Goal: Task Accomplishment & Management: Use online tool/utility

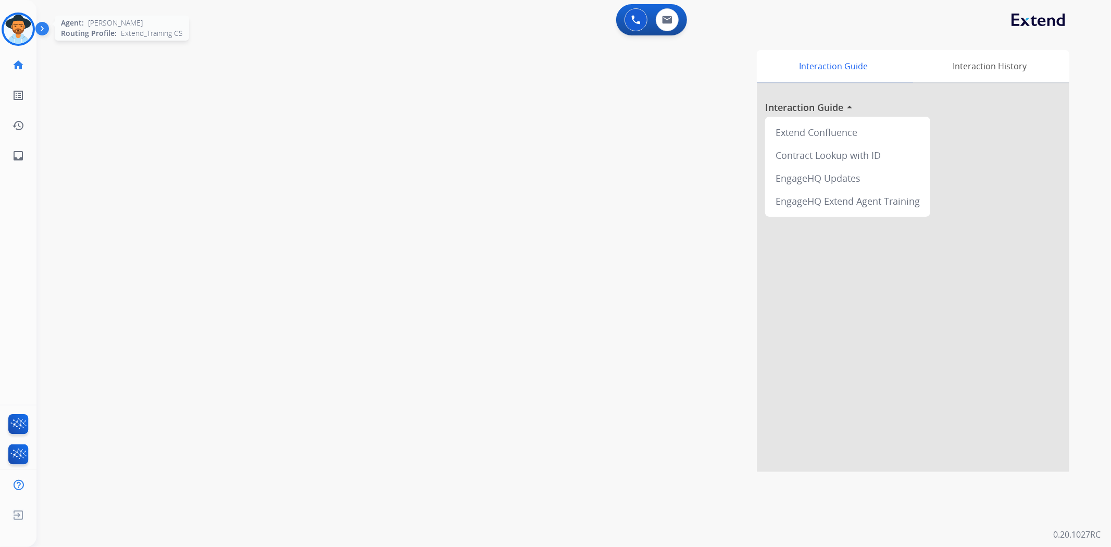
click at [11, 43] on div at bounding box center [18, 29] width 33 height 33
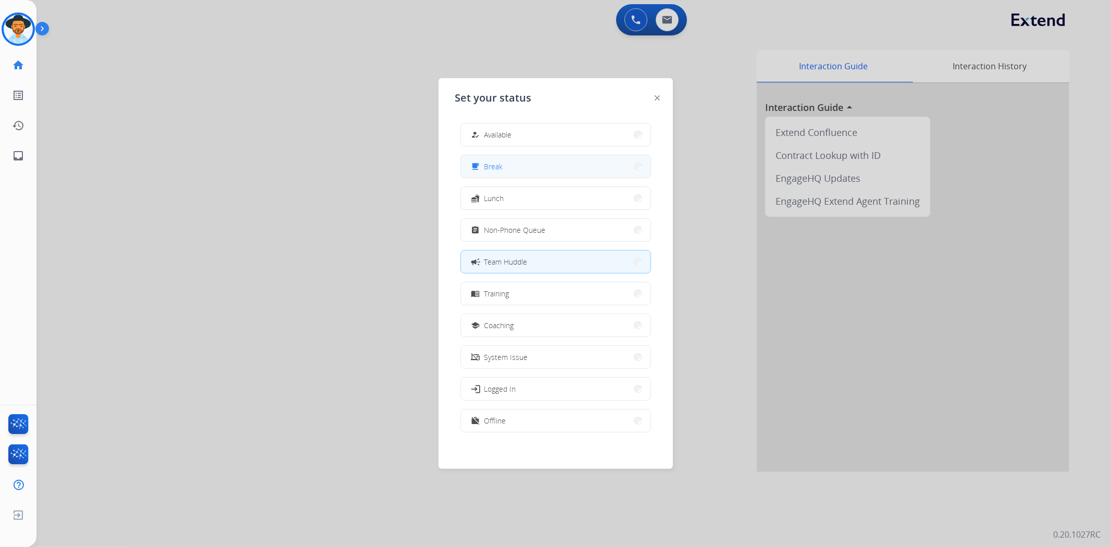
click at [533, 173] on button "free_breakfast Break" at bounding box center [556, 166] width 190 height 22
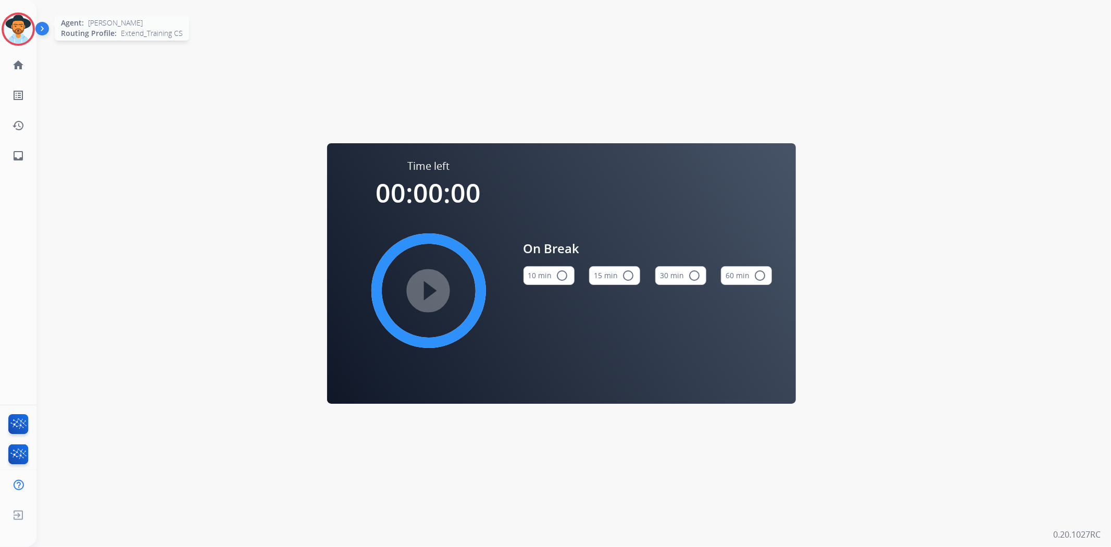
click at [27, 24] on img at bounding box center [18, 29] width 29 height 29
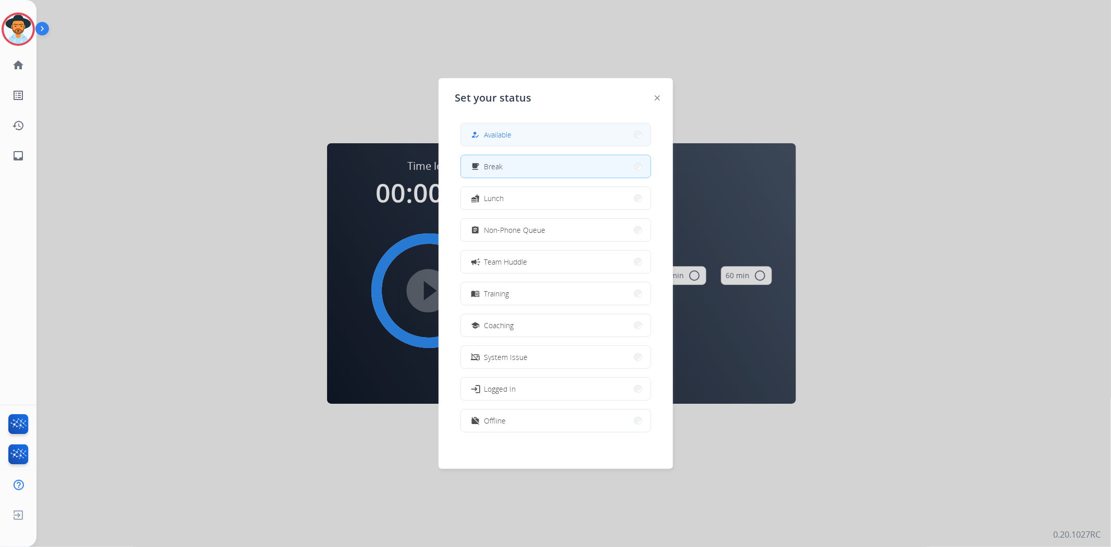
click at [528, 138] on button "how_to_reg Available" at bounding box center [556, 134] width 190 height 22
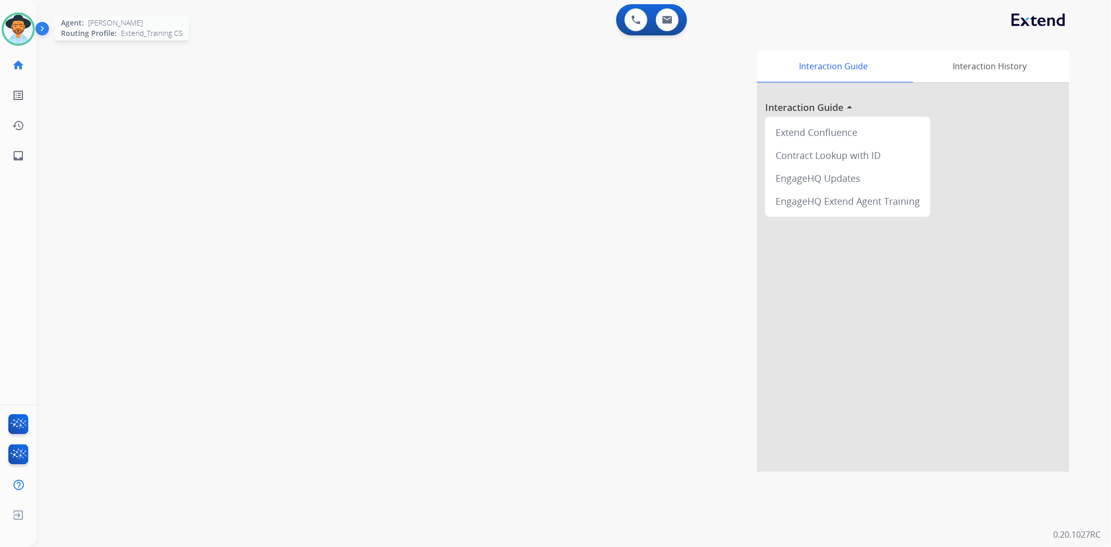
click at [21, 35] on img at bounding box center [18, 29] width 29 height 29
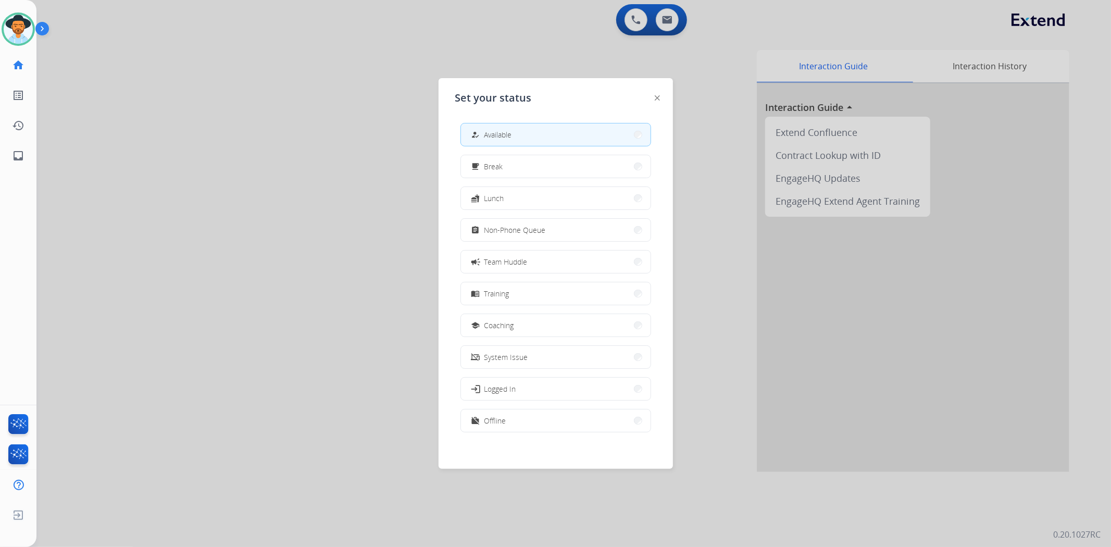
click at [249, 140] on div at bounding box center [555, 273] width 1111 height 547
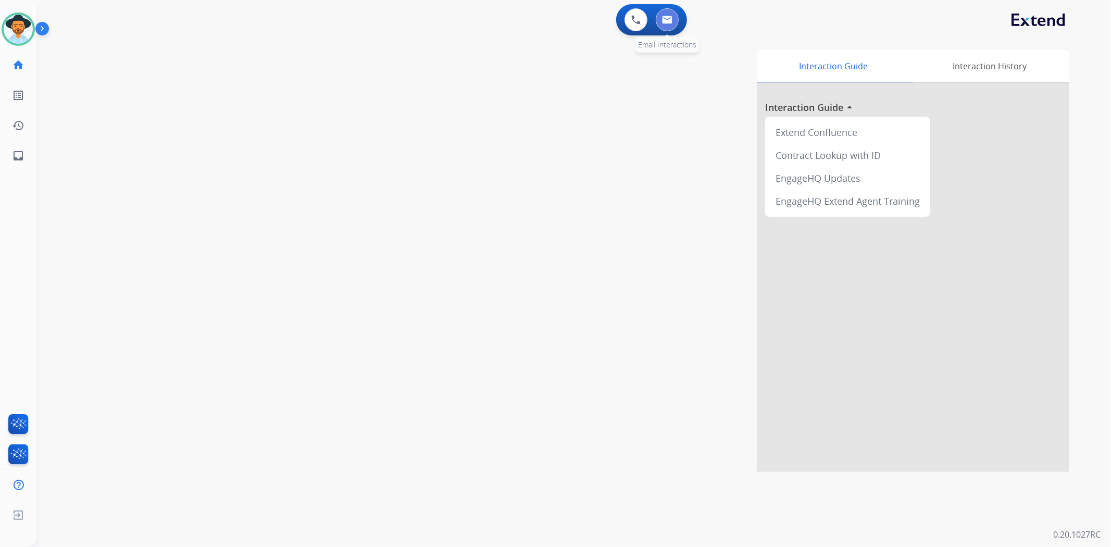
click at [671, 16] on img at bounding box center [667, 20] width 10 height 8
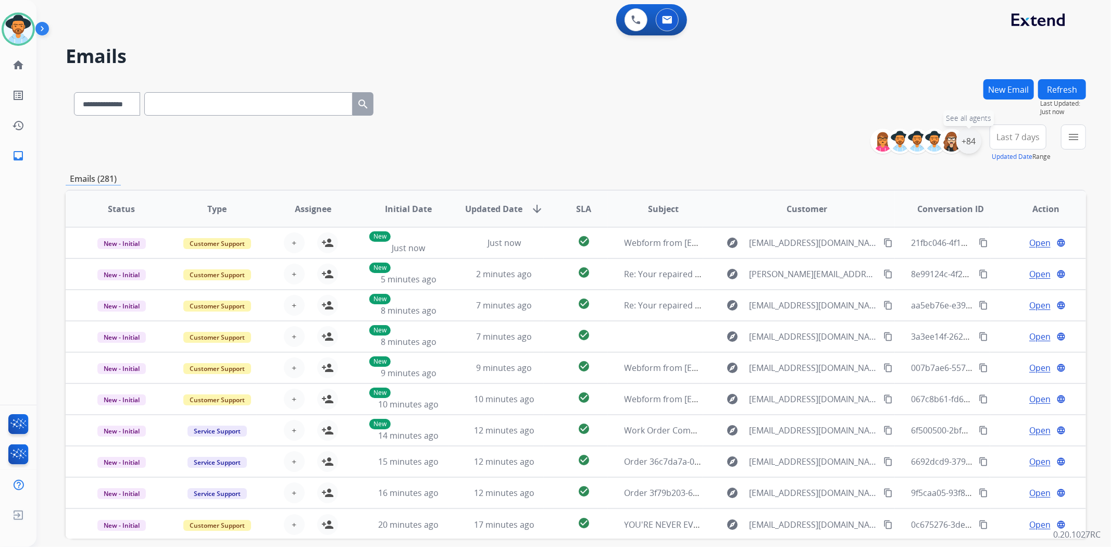
click at [971, 142] on div "+84" at bounding box center [968, 141] width 25 height 25
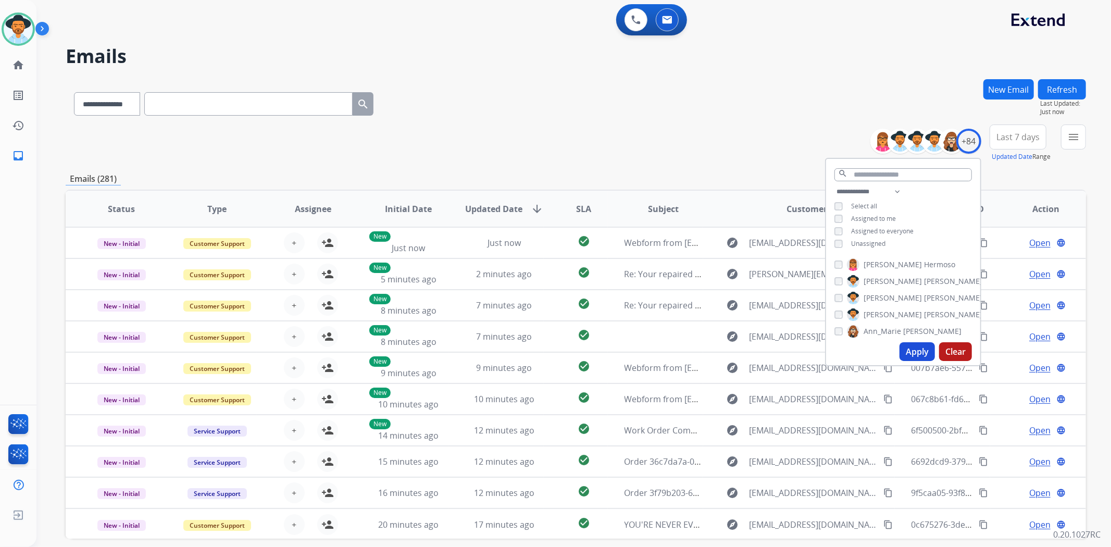
click at [877, 242] on span "Unassigned" at bounding box center [868, 243] width 34 height 9
click at [908, 354] on button "Apply" at bounding box center [917, 351] width 35 height 19
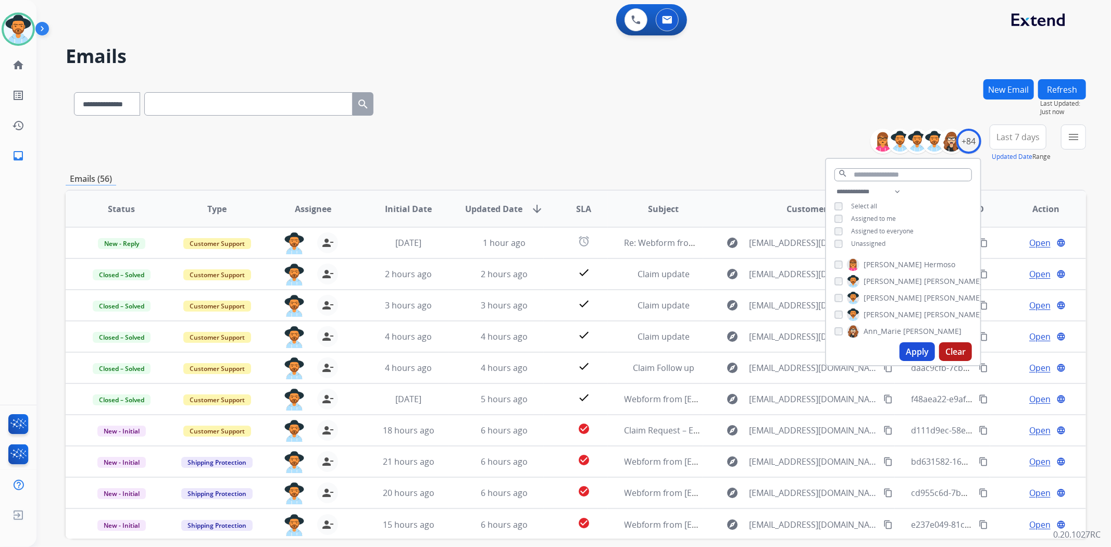
click at [508, 147] on div "**********" at bounding box center [576, 143] width 1020 height 38
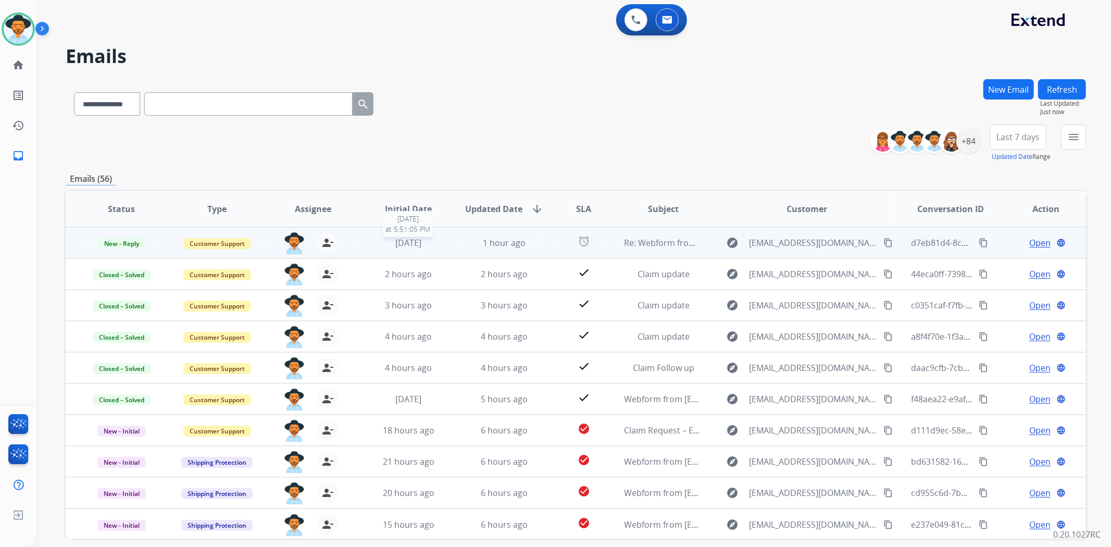
click at [443, 241] on div "[DATE]" at bounding box center [408, 242] width 79 height 13
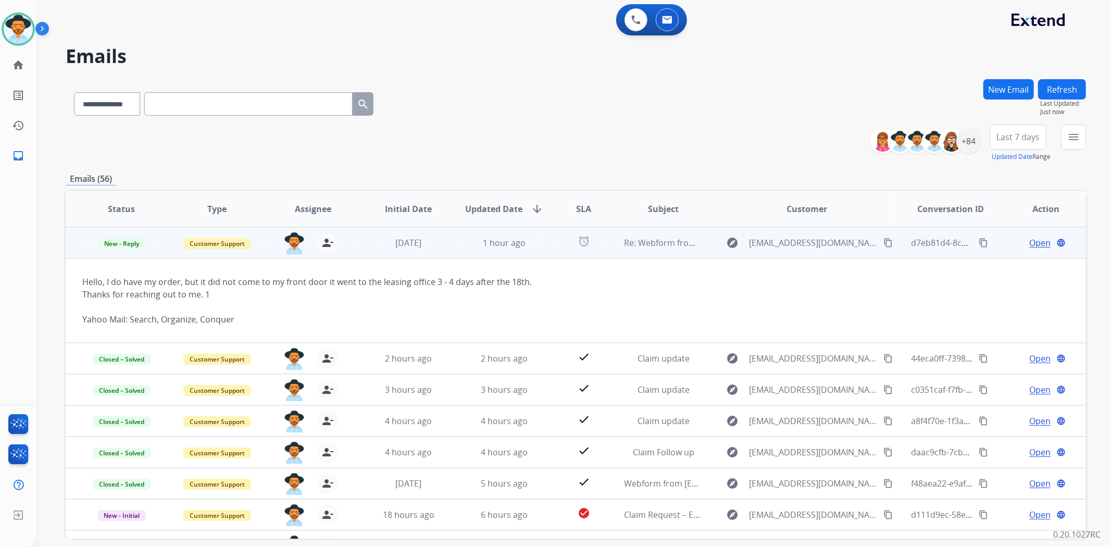
click at [1029, 242] on span "Open" at bounding box center [1039, 242] width 21 height 13
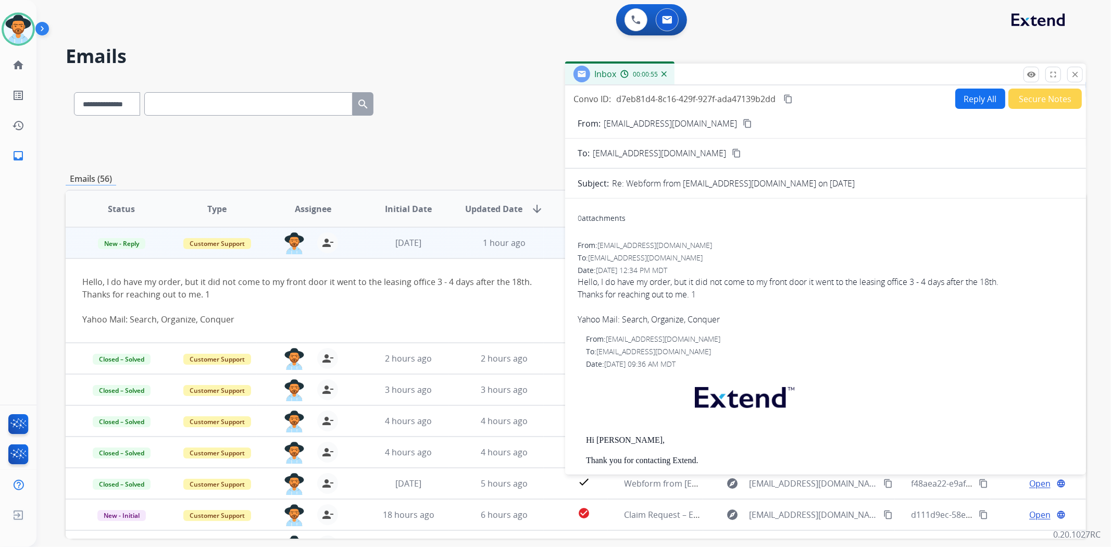
click at [1029, 101] on button "Secure Notes" at bounding box center [1044, 99] width 73 height 20
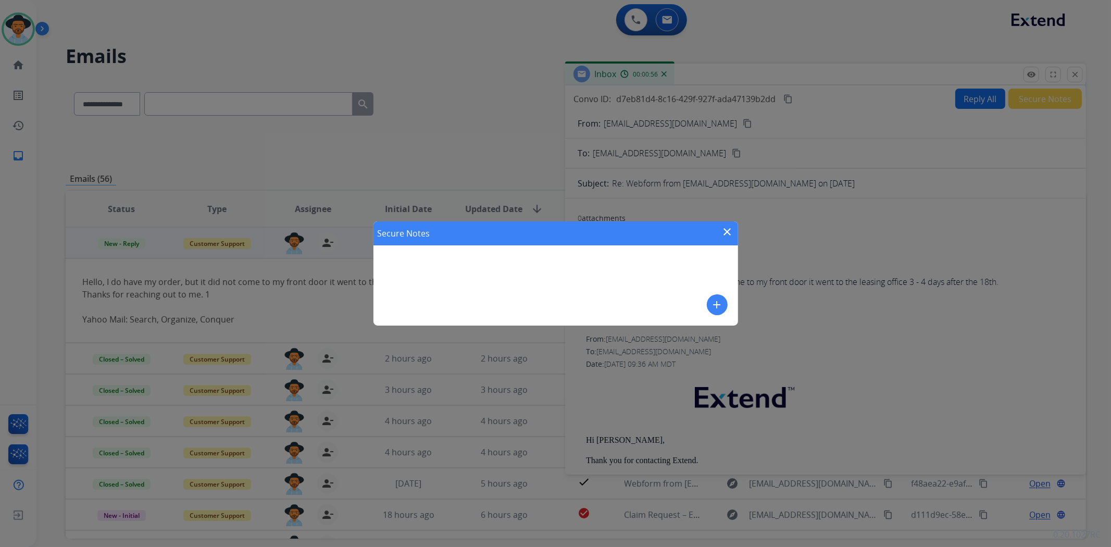
click at [715, 304] on mat-icon "add" at bounding box center [717, 304] width 13 height 13
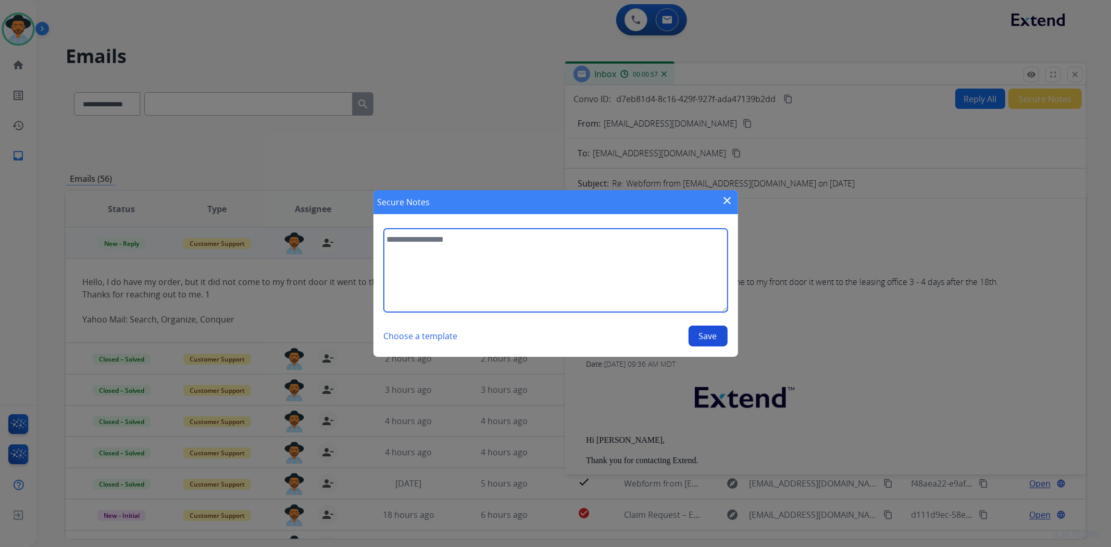
click at [585, 271] on textarea at bounding box center [556, 270] width 344 height 83
type textarea "**********"
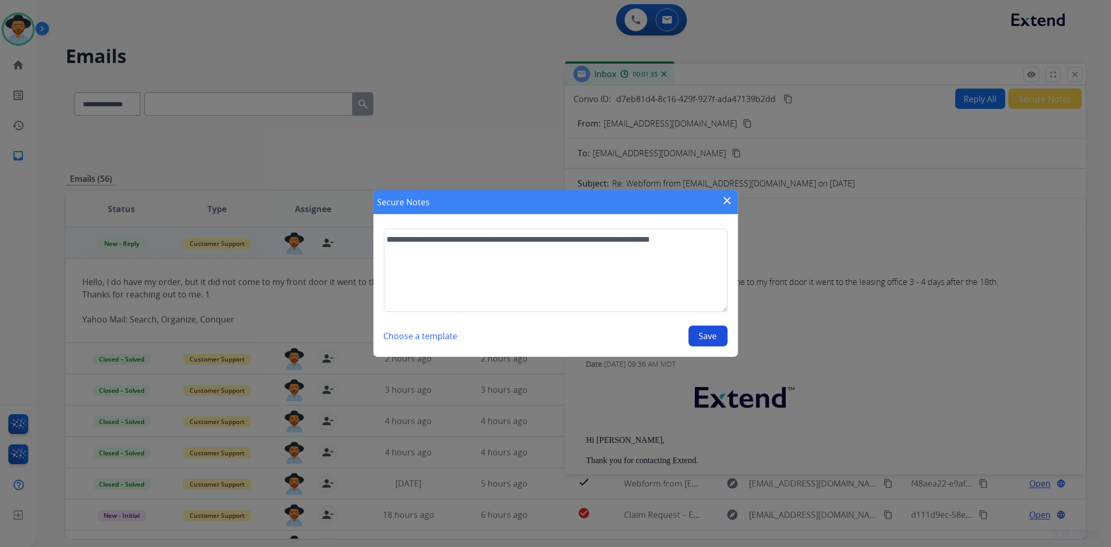
click at [707, 334] on button "Save" at bounding box center [708, 336] width 39 height 21
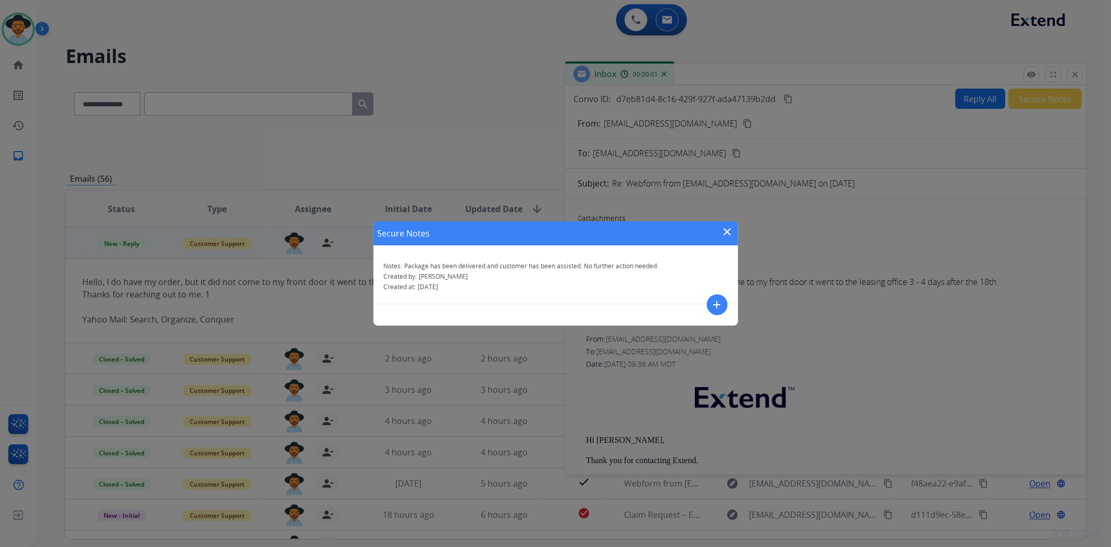
click at [727, 230] on mat-icon "close" at bounding box center [727, 232] width 13 height 13
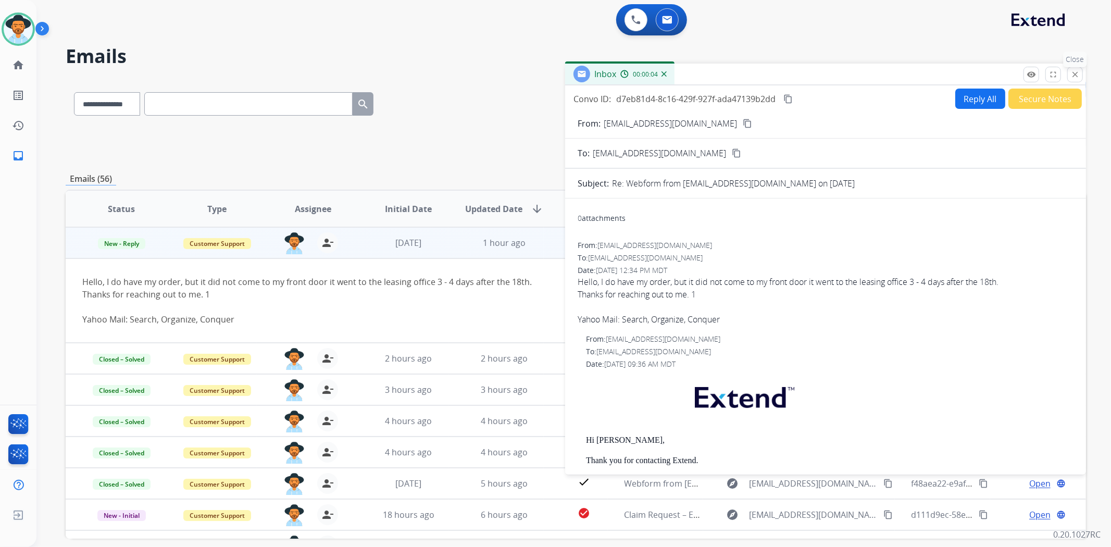
click at [1078, 73] on mat-icon "close" at bounding box center [1074, 74] width 9 height 9
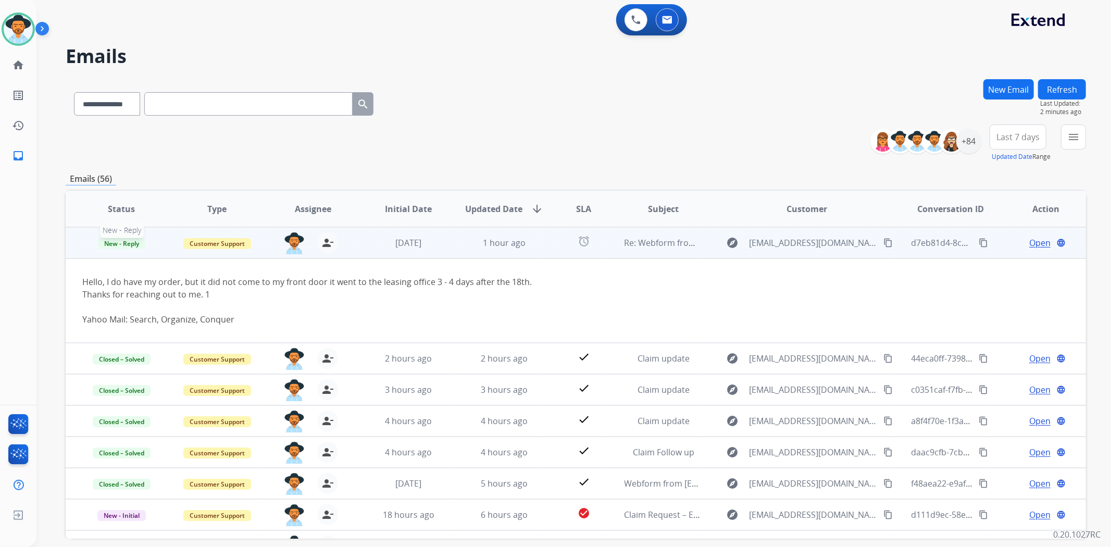
click at [113, 242] on span "New - Reply" at bounding box center [121, 243] width 47 height 11
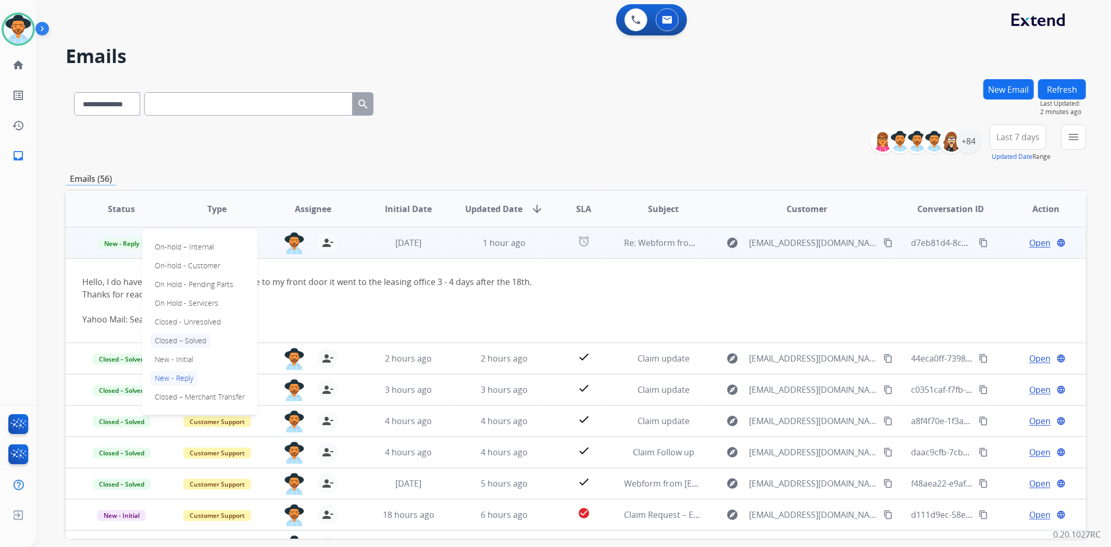
click at [193, 341] on p "Closed – Solved" at bounding box center [181, 340] width 60 height 15
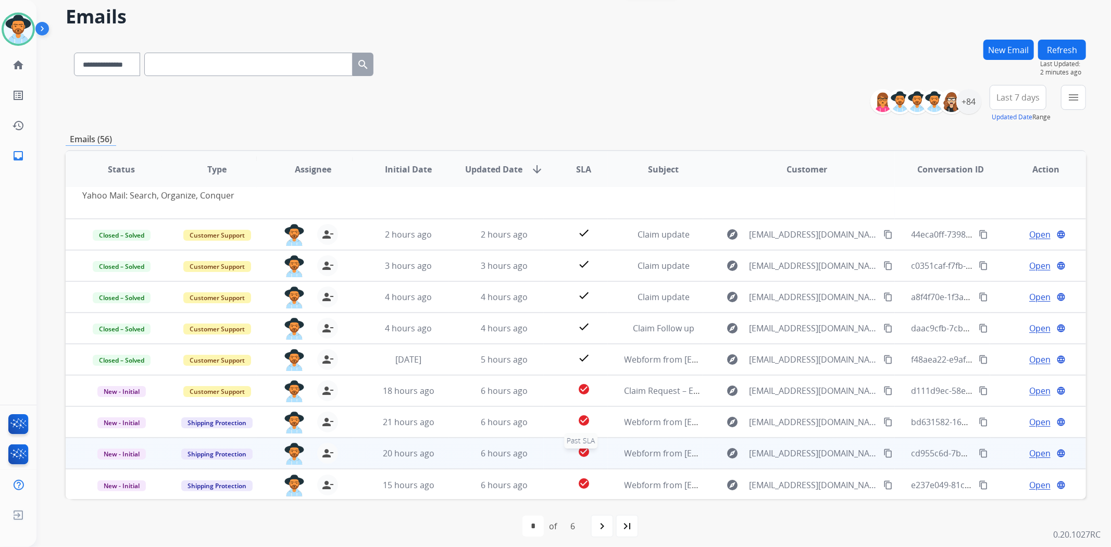
scroll to position [45, 0]
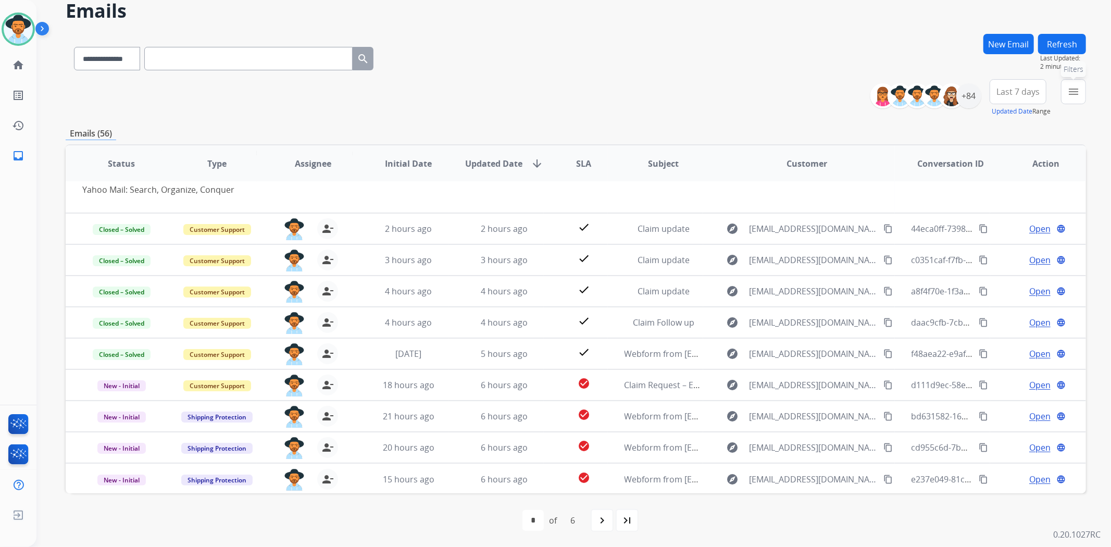
click at [1073, 95] on mat-icon "menu" at bounding box center [1073, 91] width 13 height 13
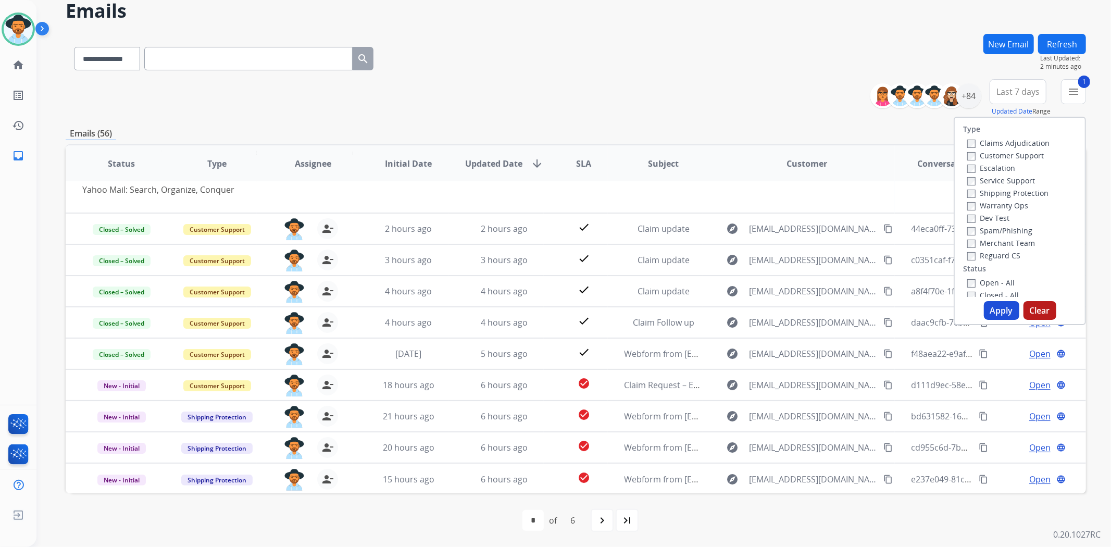
click at [993, 308] on button "Apply" at bounding box center [1001, 310] width 35 height 19
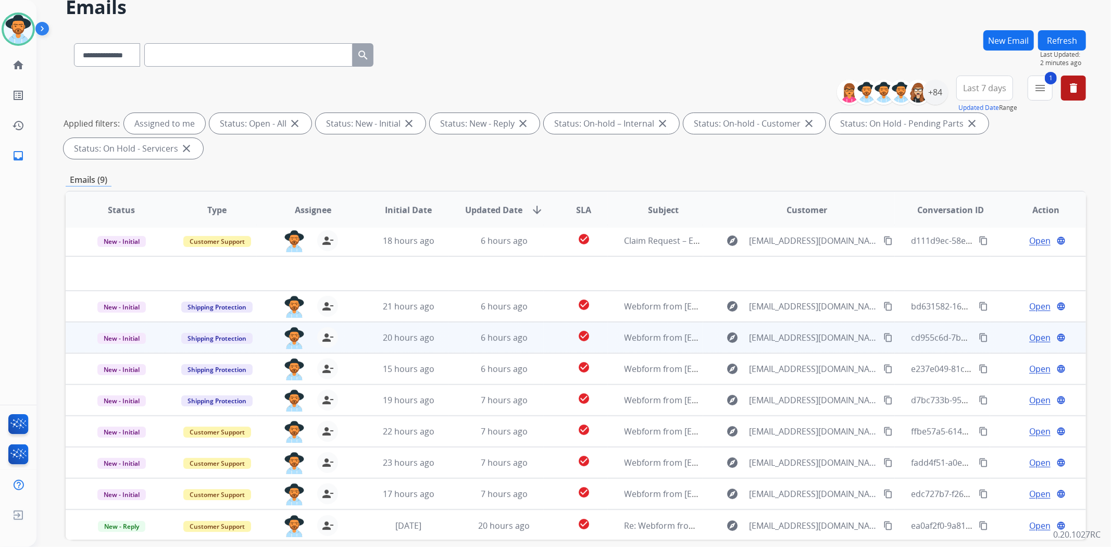
scroll to position [96, 0]
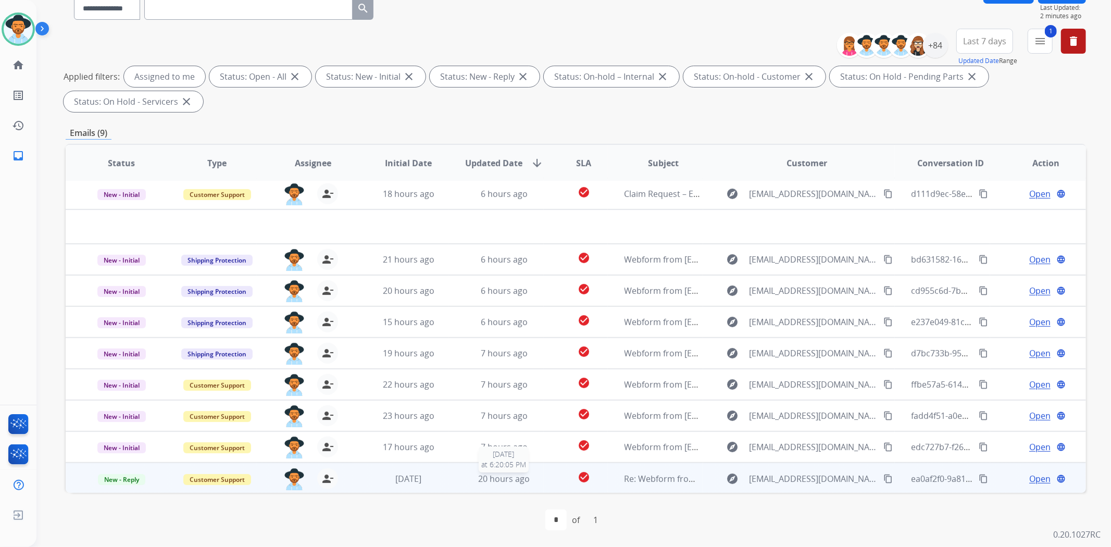
click at [469, 477] on div "20 hours ago" at bounding box center [504, 478] width 79 height 13
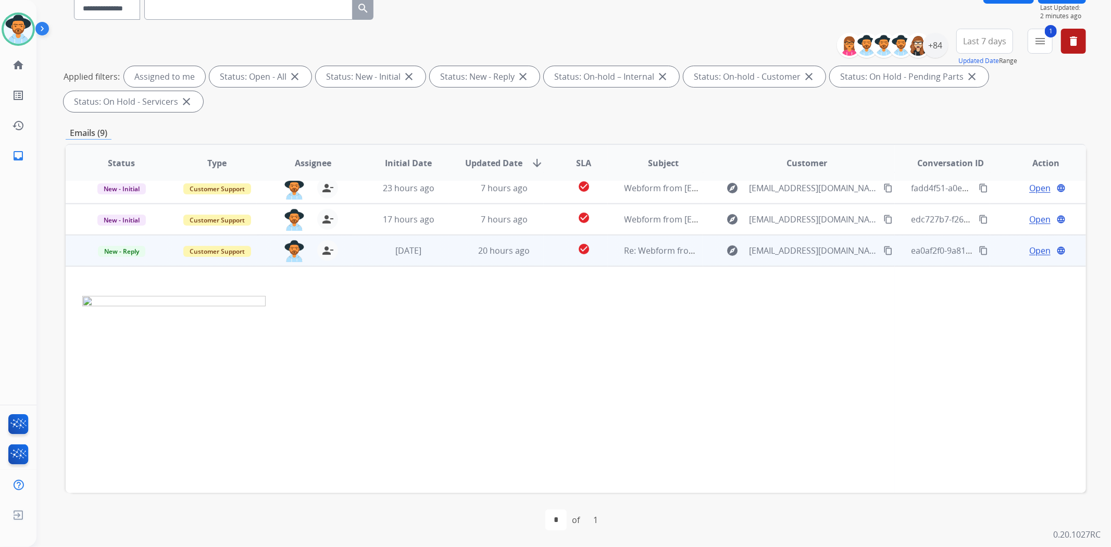
scroll to position [250, 0]
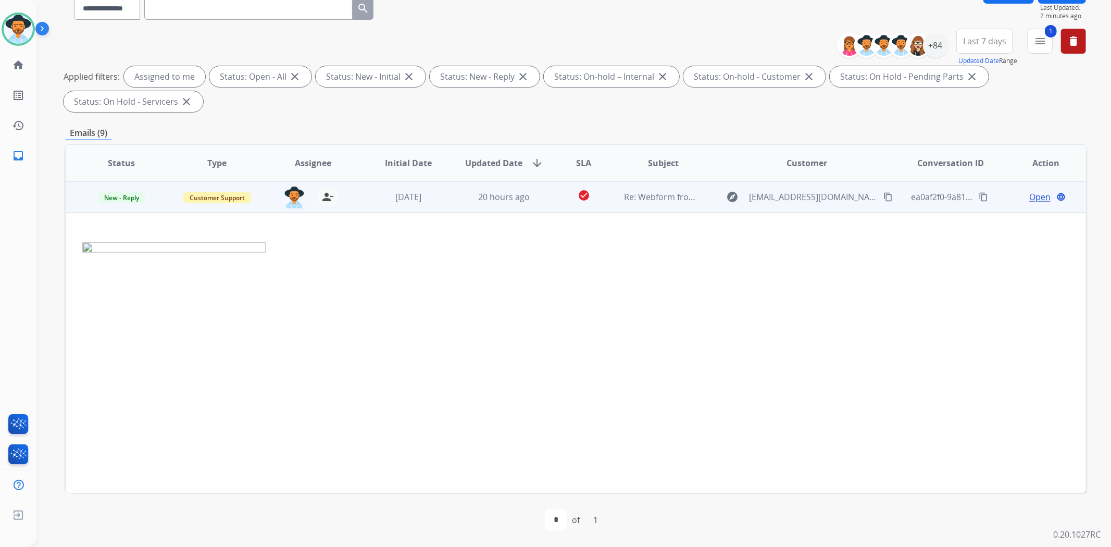
click at [1029, 199] on span "Open" at bounding box center [1039, 197] width 21 height 13
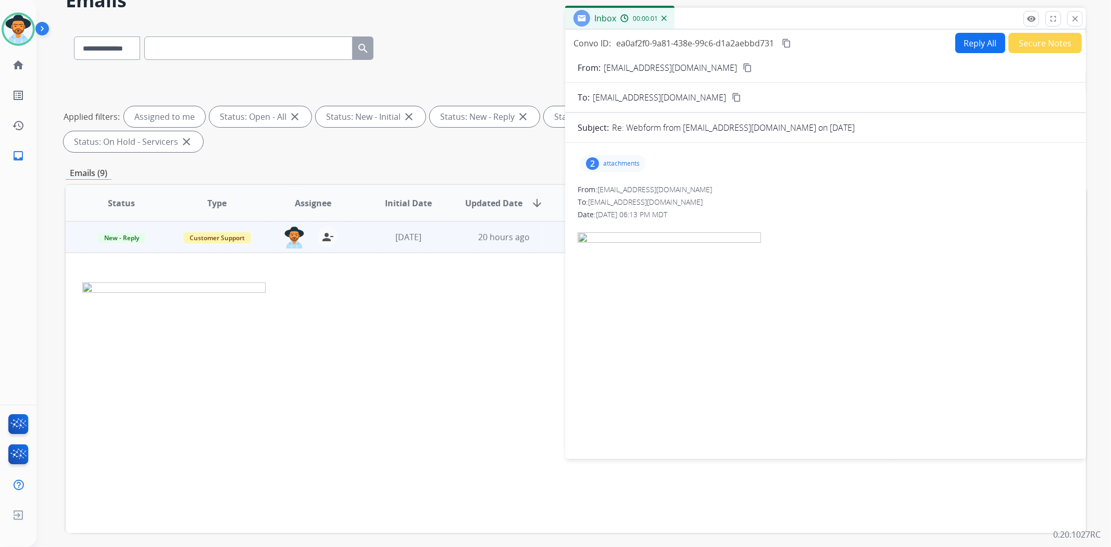
scroll to position [38, 0]
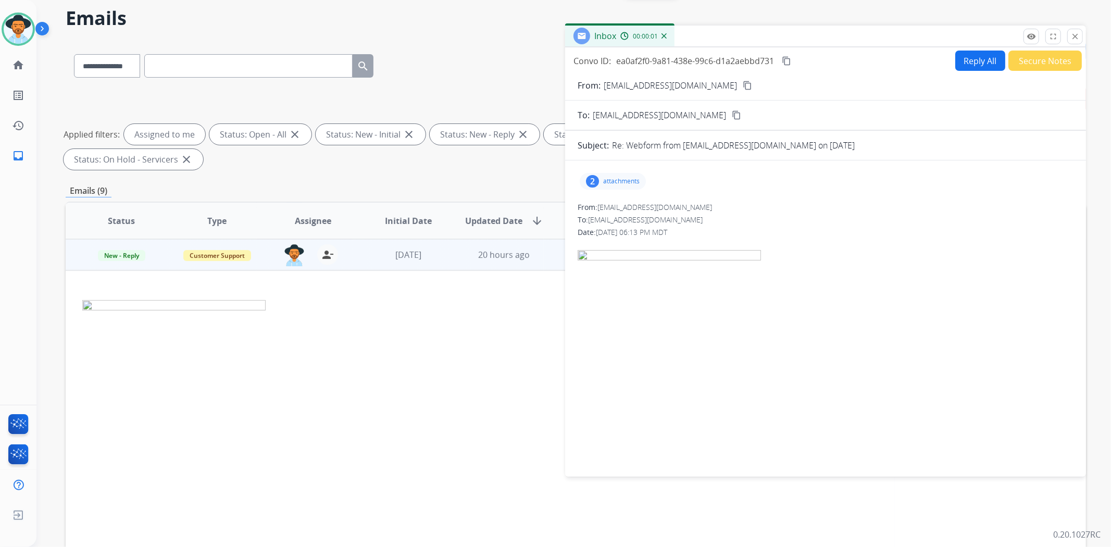
click at [1026, 54] on button "Secure Notes" at bounding box center [1044, 61] width 73 height 20
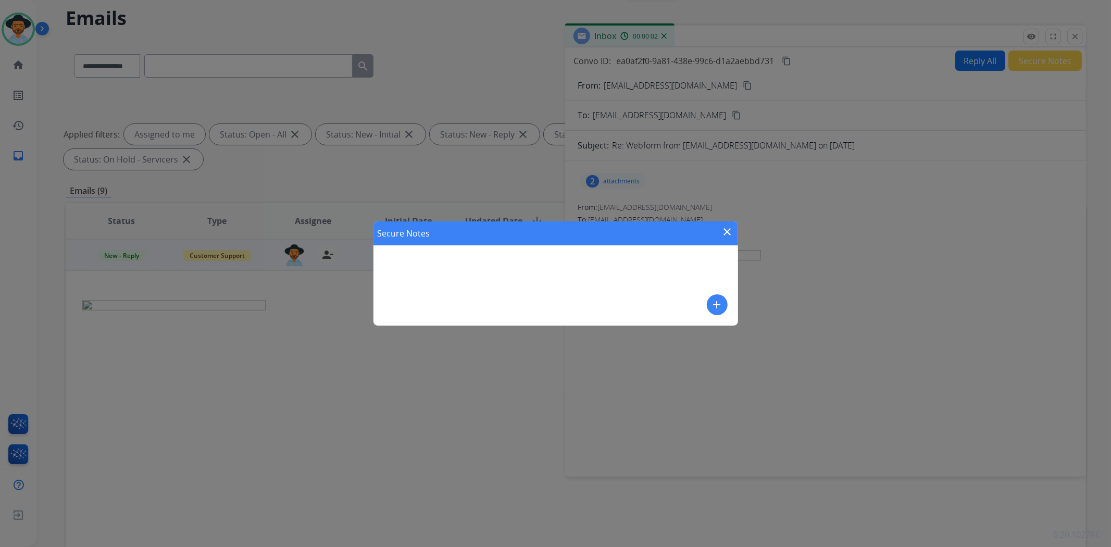
click at [720, 304] on mat-icon "add" at bounding box center [717, 304] width 13 height 13
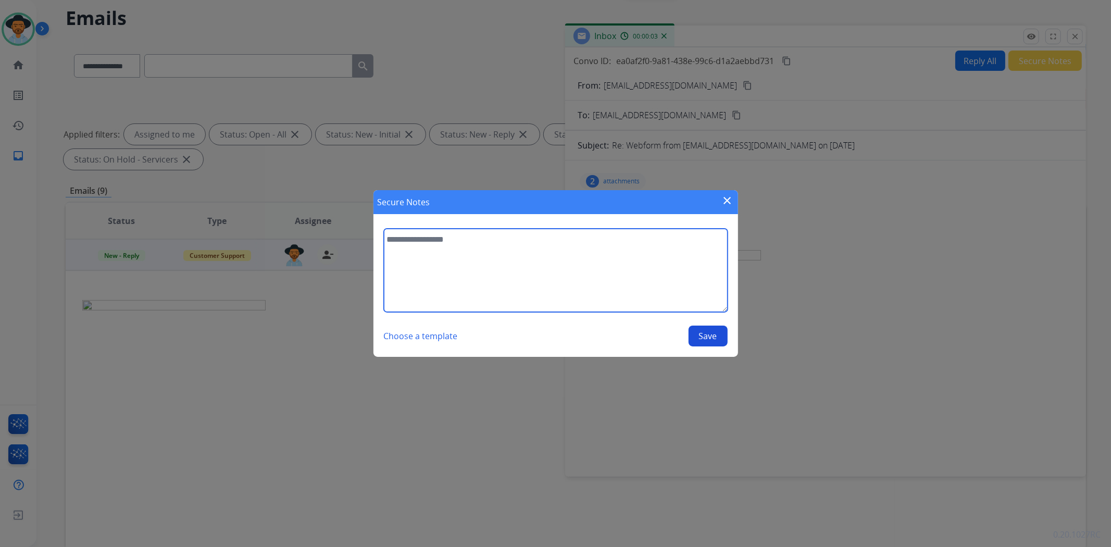
click at [611, 274] on textarea at bounding box center [556, 270] width 344 height 83
type textarea "**********"
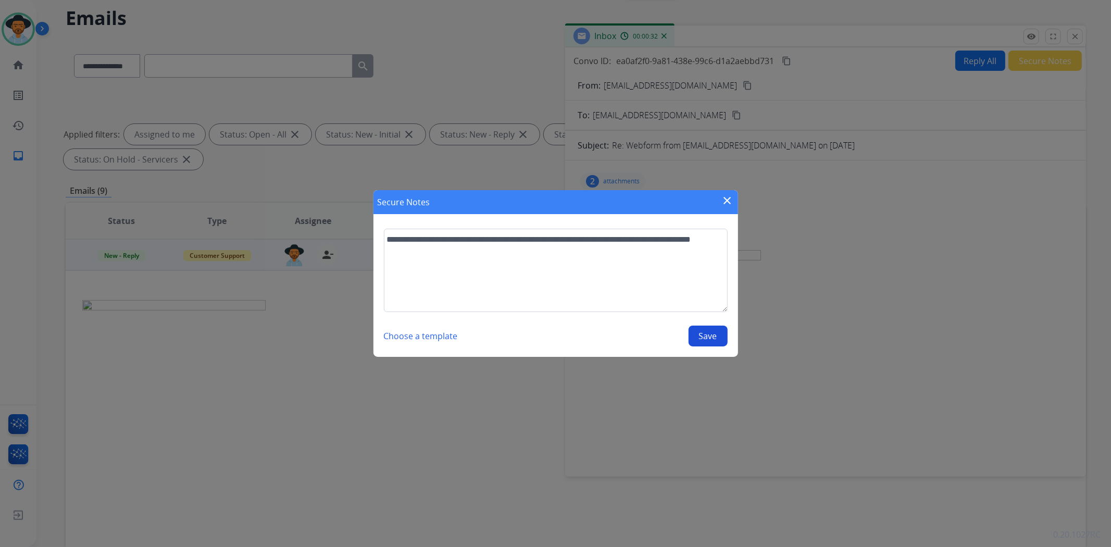
click at [708, 329] on button "Save" at bounding box center [708, 336] width 39 height 21
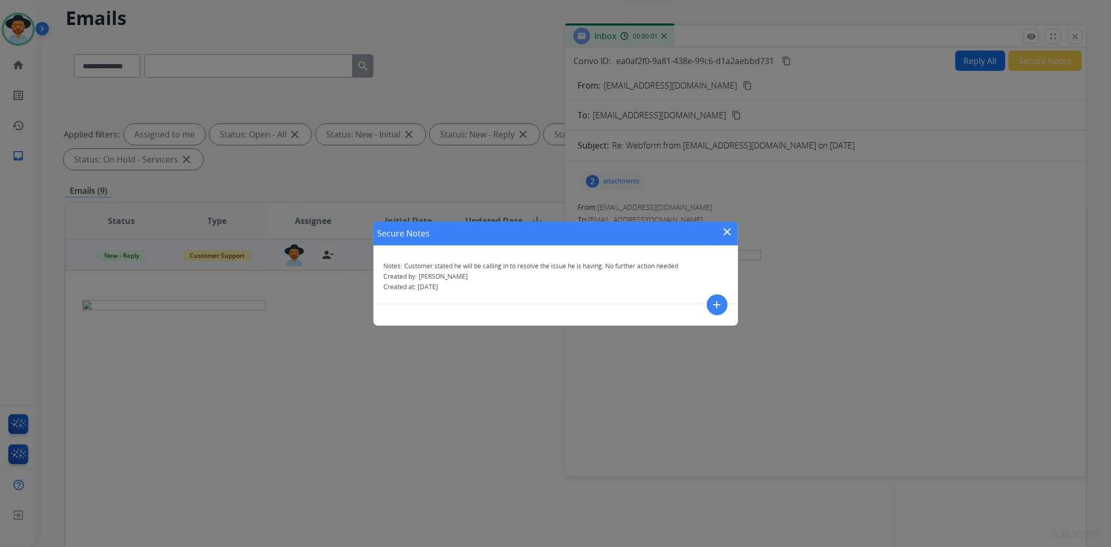
click at [730, 232] on mat-icon "close" at bounding box center [727, 232] width 13 height 13
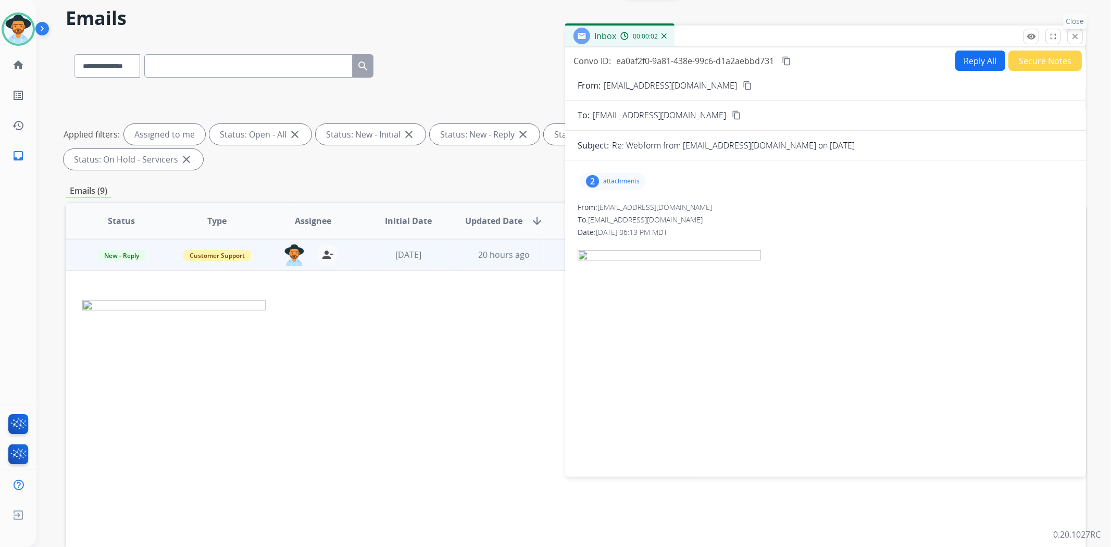
click at [1073, 37] on mat-icon "close" at bounding box center [1074, 36] width 9 height 9
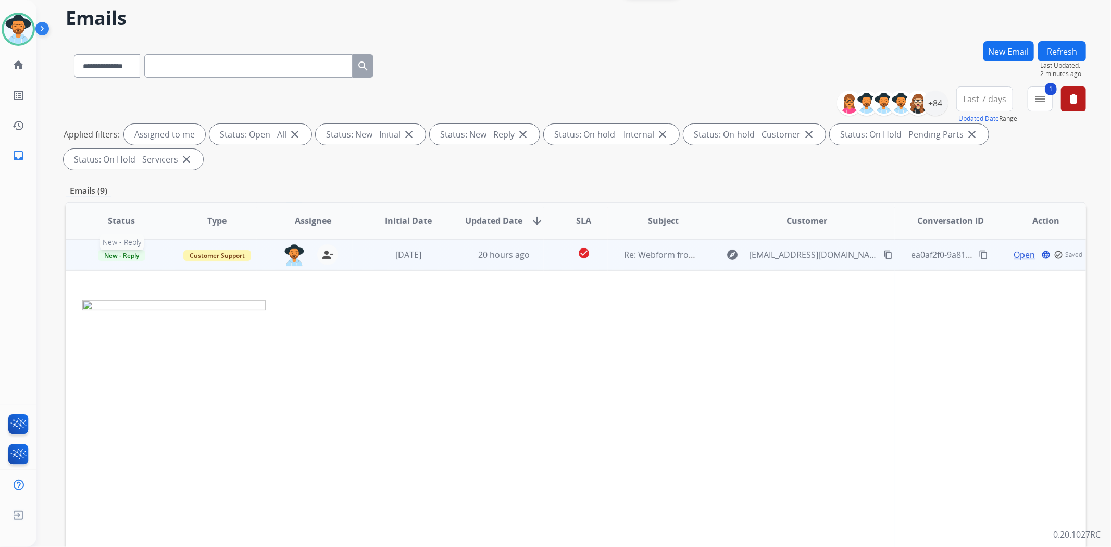
click at [119, 254] on span "New - Reply" at bounding box center [121, 255] width 47 height 11
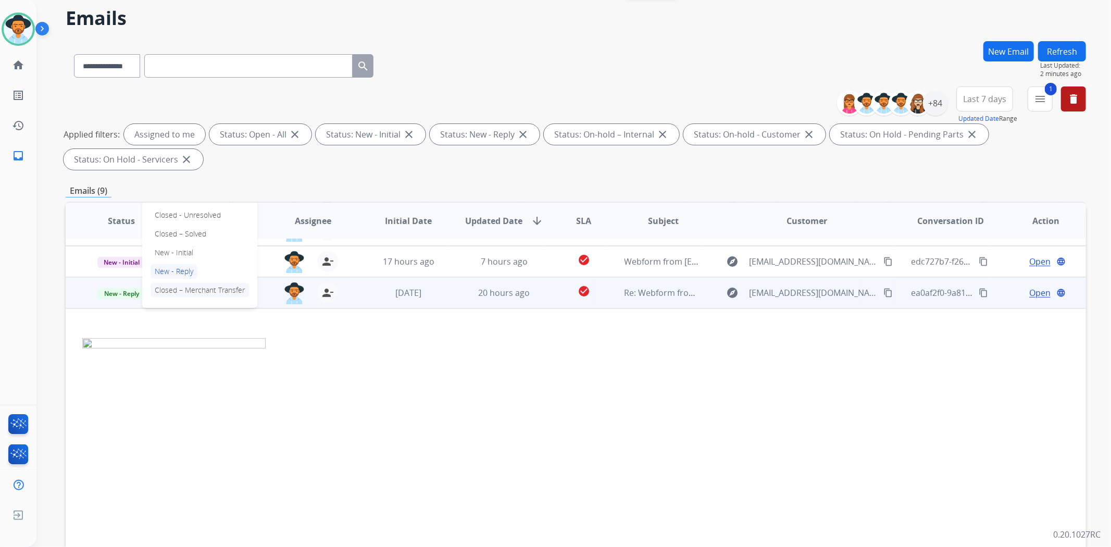
scroll to position [192, 0]
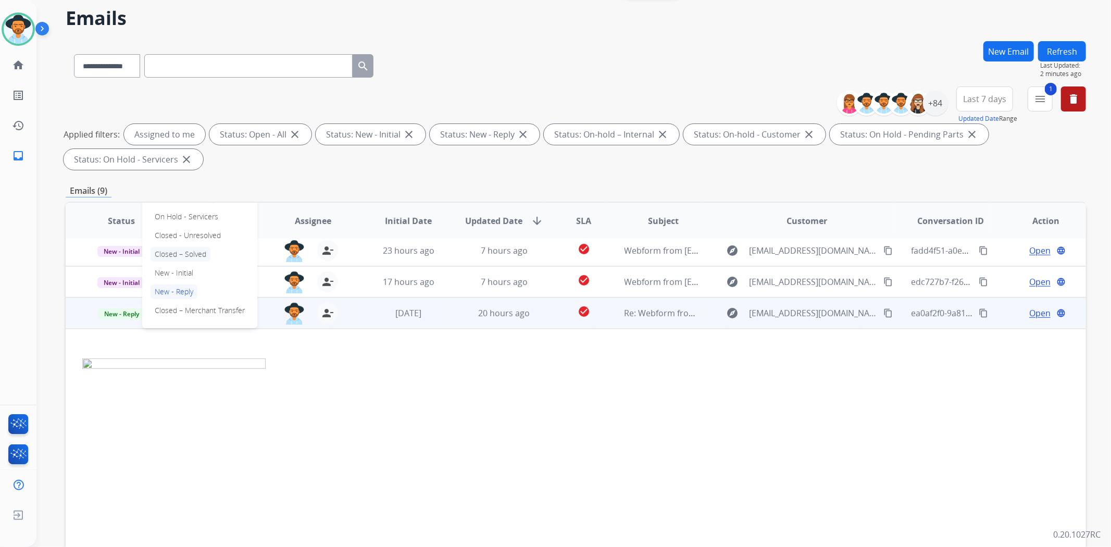
click at [198, 251] on p "Closed – Solved" at bounding box center [181, 254] width 60 height 15
click at [628, 181] on div "**********" at bounding box center [576, 323] width 1020 height 564
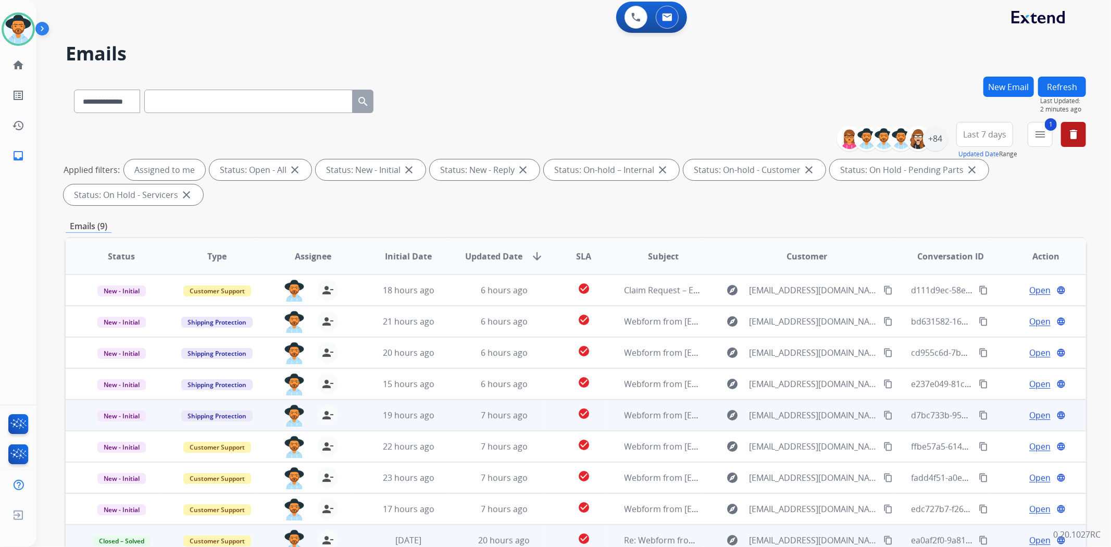
scroll to position [0, 0]
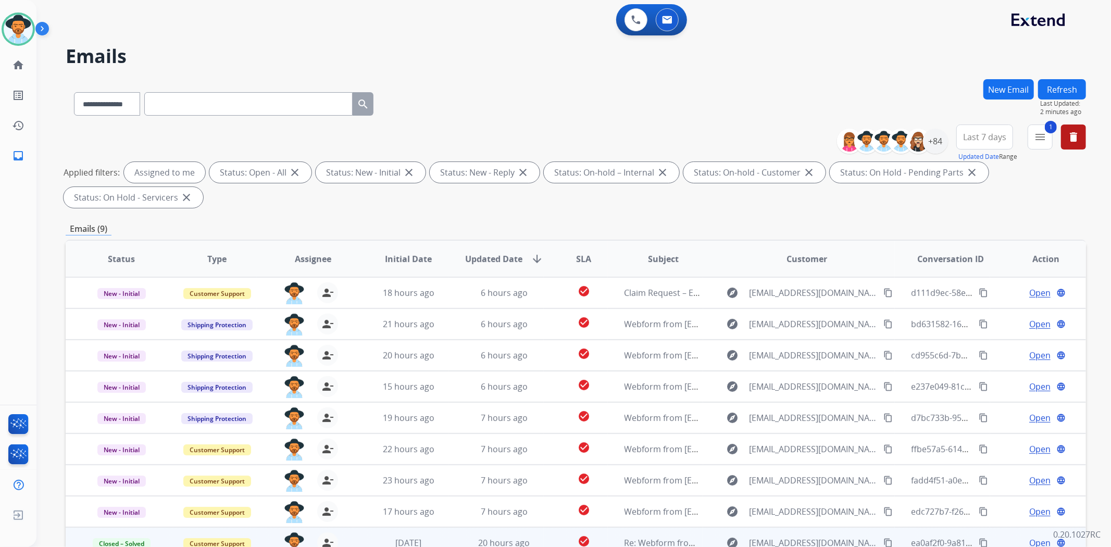
click at [1056, 90] on button "Refresh" at bounding box center [1062, 89] width 48 height 20
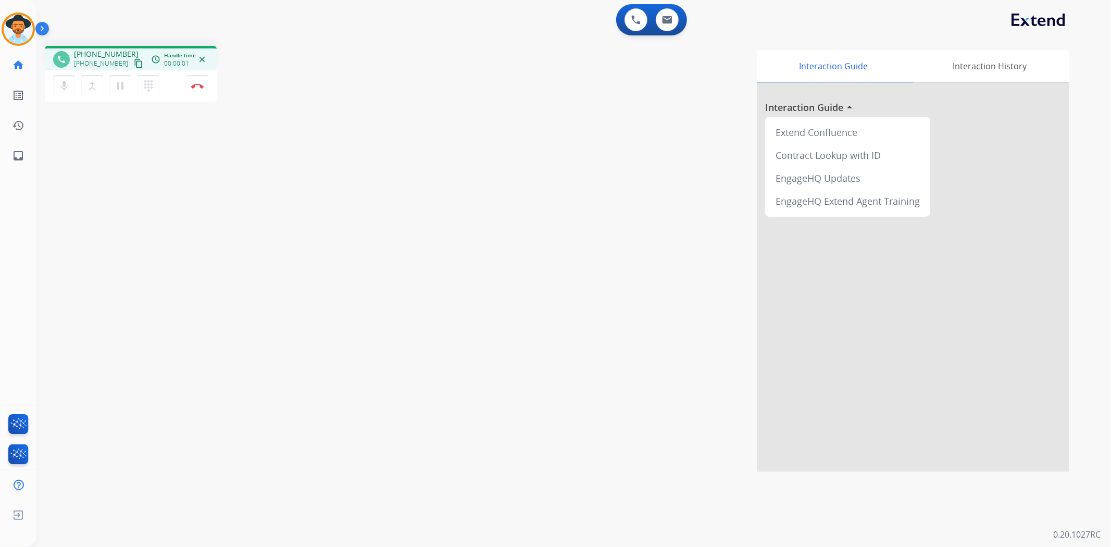
click at [134, 61] on mat-icon "content_copy" at bounding box center [138, 63] width 9 height 9
click at [122, 85] on mat-icon "pause" at bounding box center [120, 86] width 13 height 13
click at [122, 89] on mat-icon "play_arrow" at bounding box center [120, 86] width 13 height 13
click at [665, 25] on button at bounding box center [667, 19] width 23 height 23
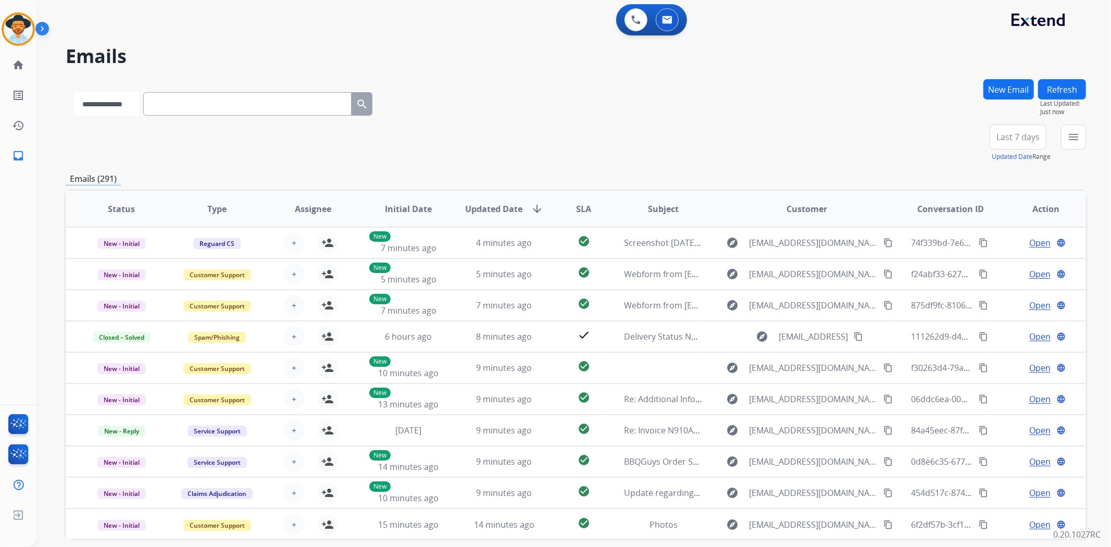
drag, startPoint x: 103, startPoint y: 103, endPoint x: 110, endPoint y: 109, distance: 10.0
click at [103, 103] on select "**********" at bounding box center [106, 103] width 65 height 23
select select "**********"
click at [74, 92] on select "**********" at bounding box center [106, 103] width 65 height 23
paste input "**********"
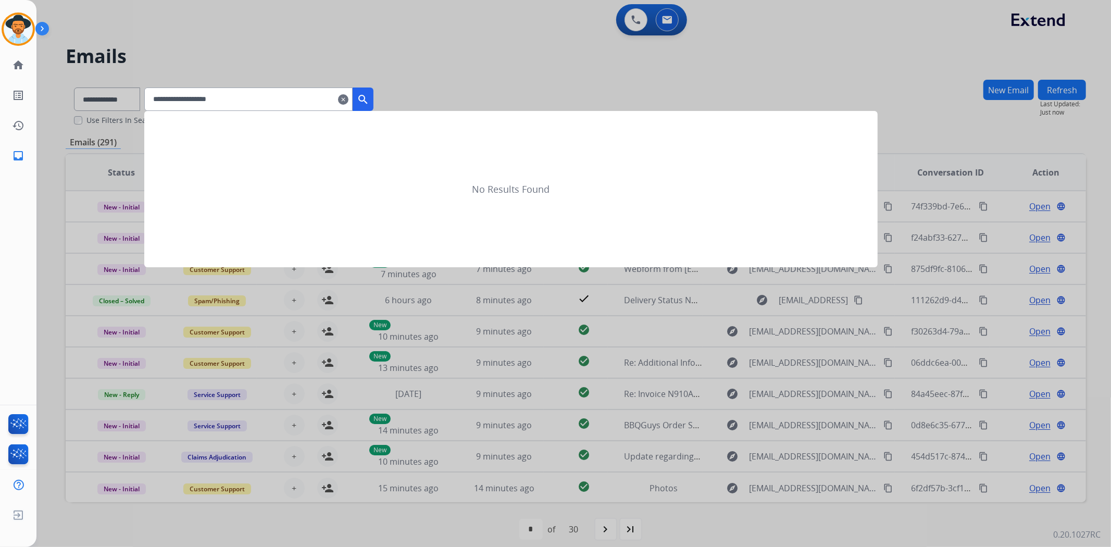
type input "**********"
click at [373, 102] on button "search" at bounding box center [363, 99] width 21 height 23
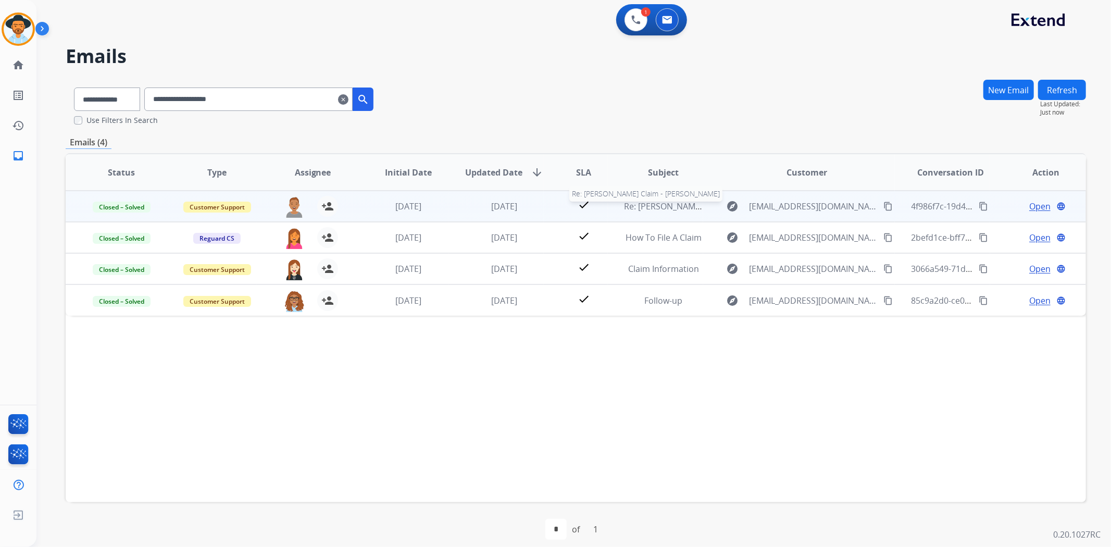
click at [639, 211] on div "Re: [PERSON_NAME] Claim - [PERSON_NAME]" at bounding box center [663, 206] width 79 height 13
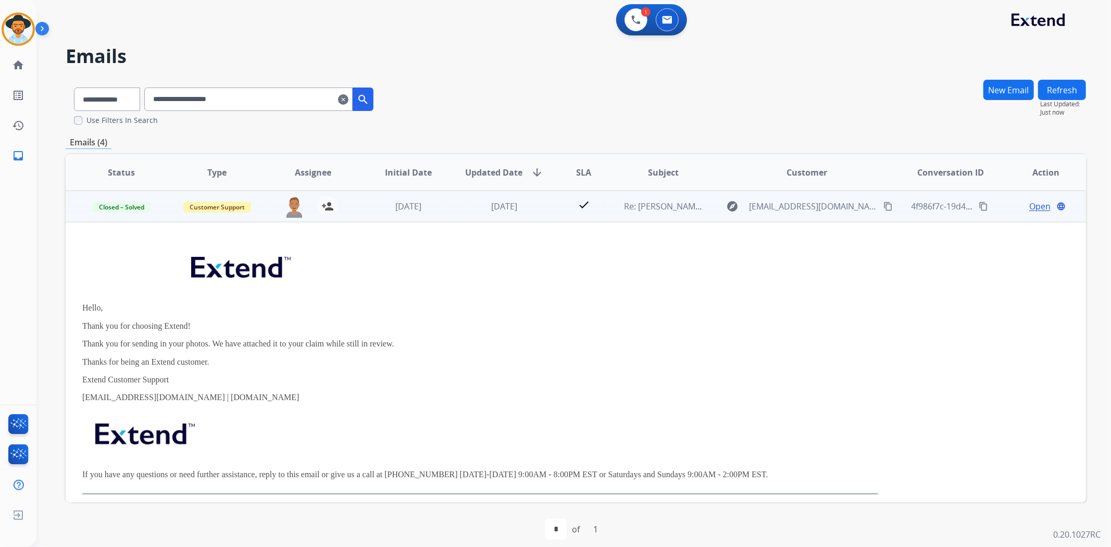
click at [1030, 207] on span "Open" at bounding box center [1039, 206] width 21 height 13
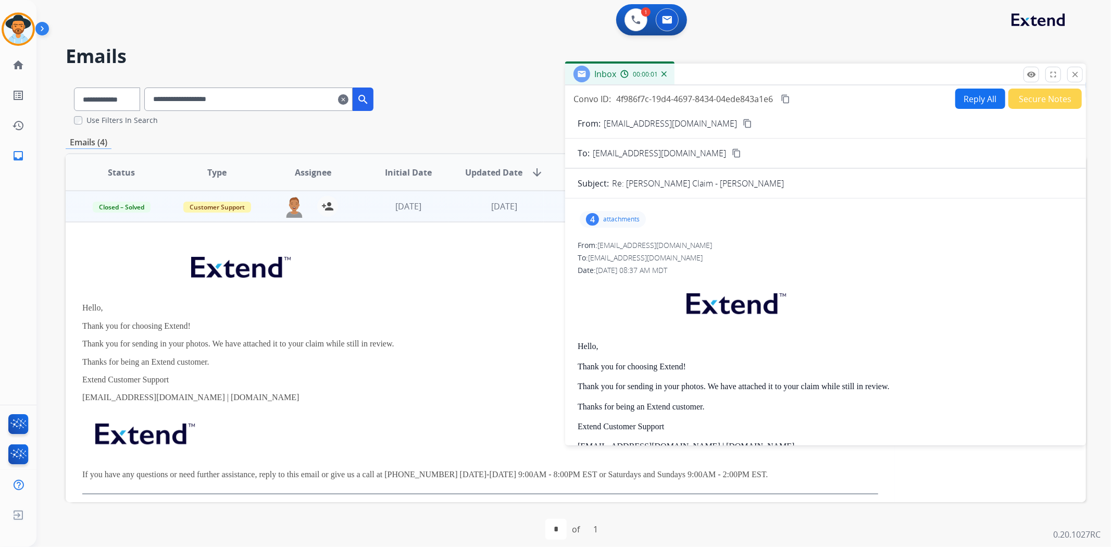
click at [591, 220] on div "4" at bounding box center [592, 219] width 13 height 13
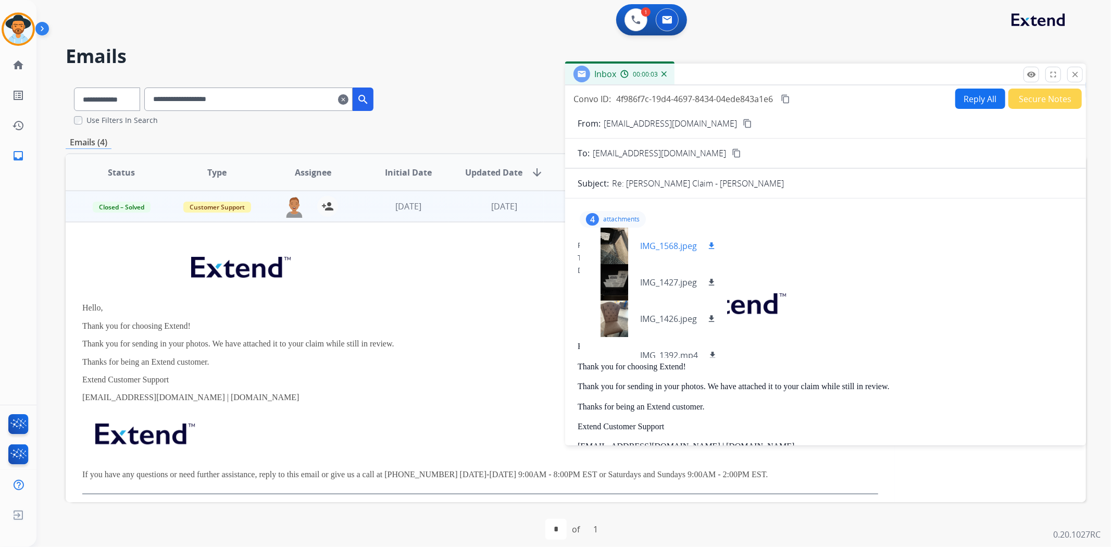
click at [609, 243] on div at bounding box center [614, 246] width 52 height 36
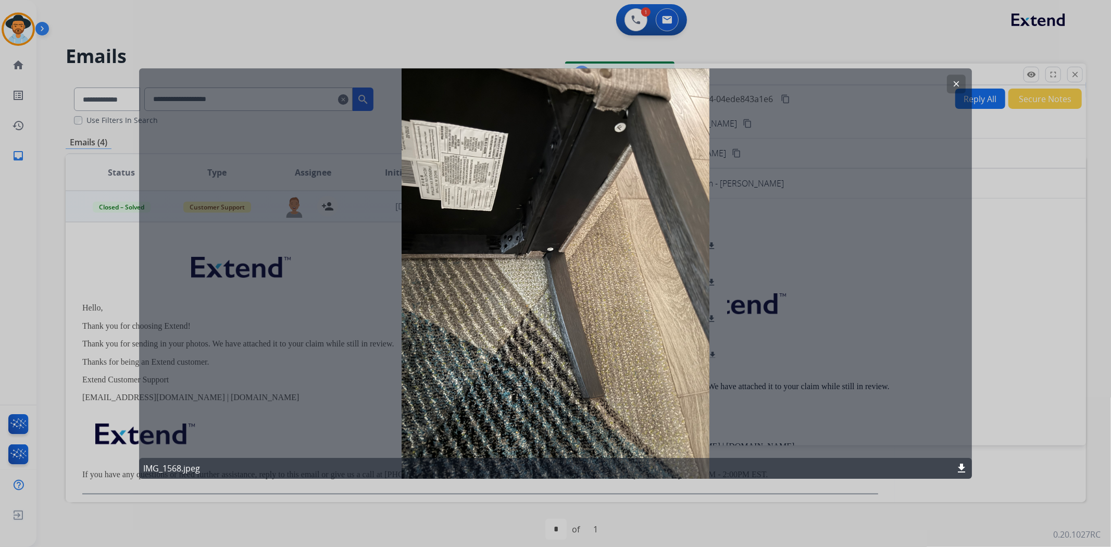
click at [949, 83] on button "clear" at bounding box center [956, 83] width 19 height 19
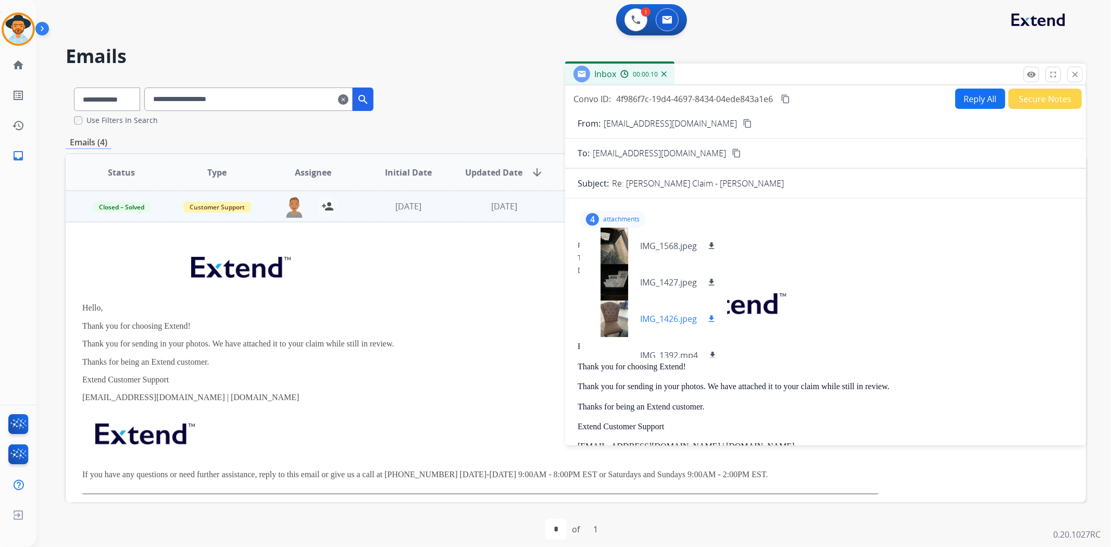
scroll to position [16, 0]
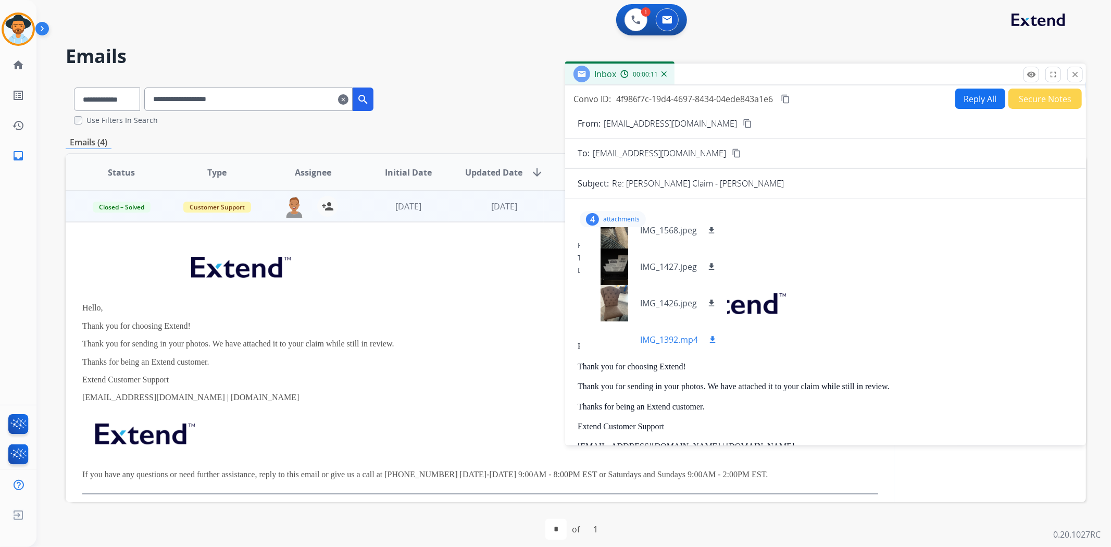
click at [617, 336] on div at bounding box center [614, 339] width 52 height 36
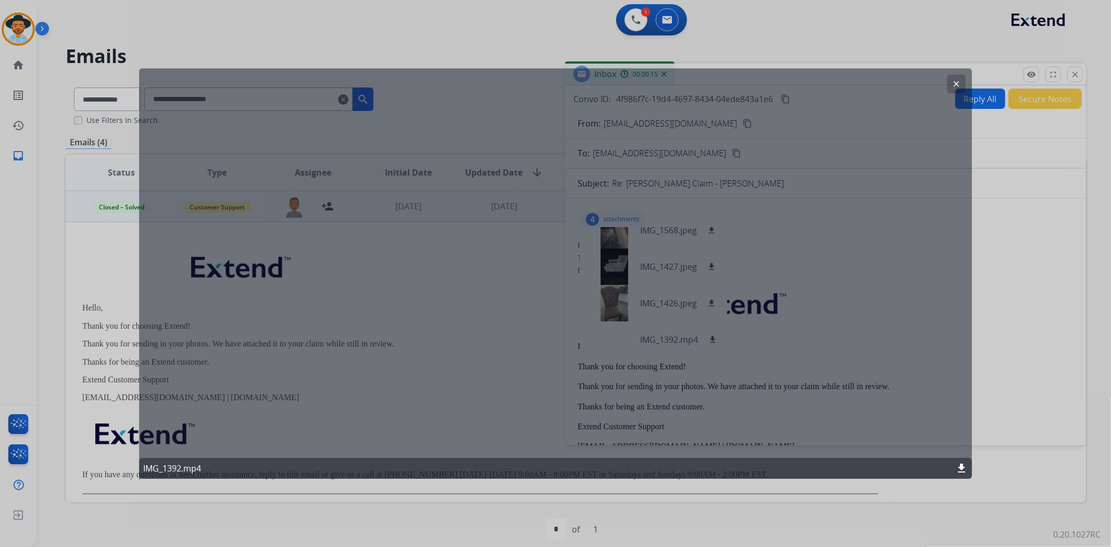
click at [962, 468] on mat-icon "download" at bounding box center [961, 468] width 13 height 13
click at [957, 86] on mat-icon "clear" at bounding box center [956, 83] width 9 height 9
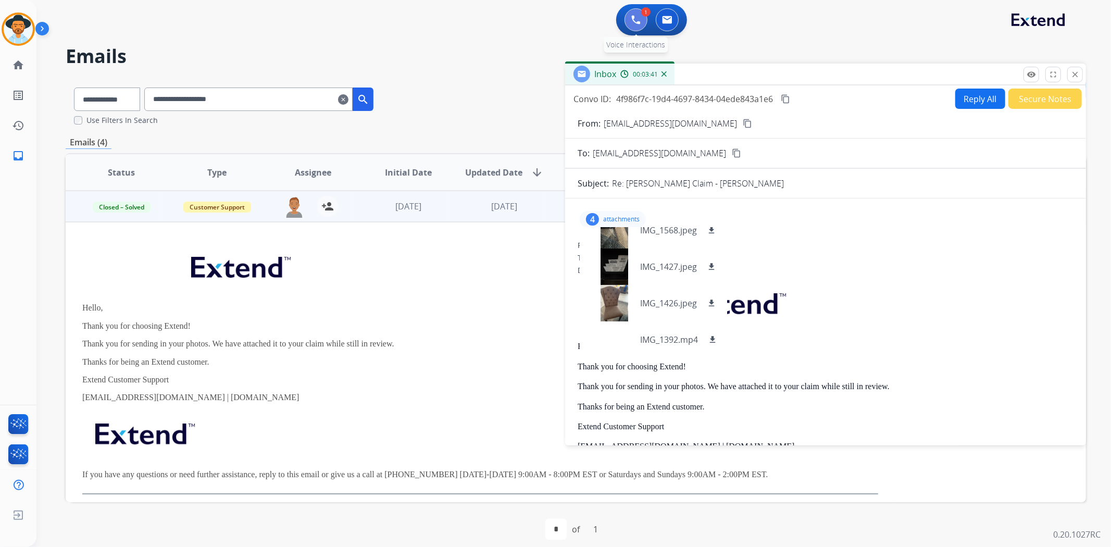
click at [636, 20] on img at bounding box center [635, 19] width 9 height 9
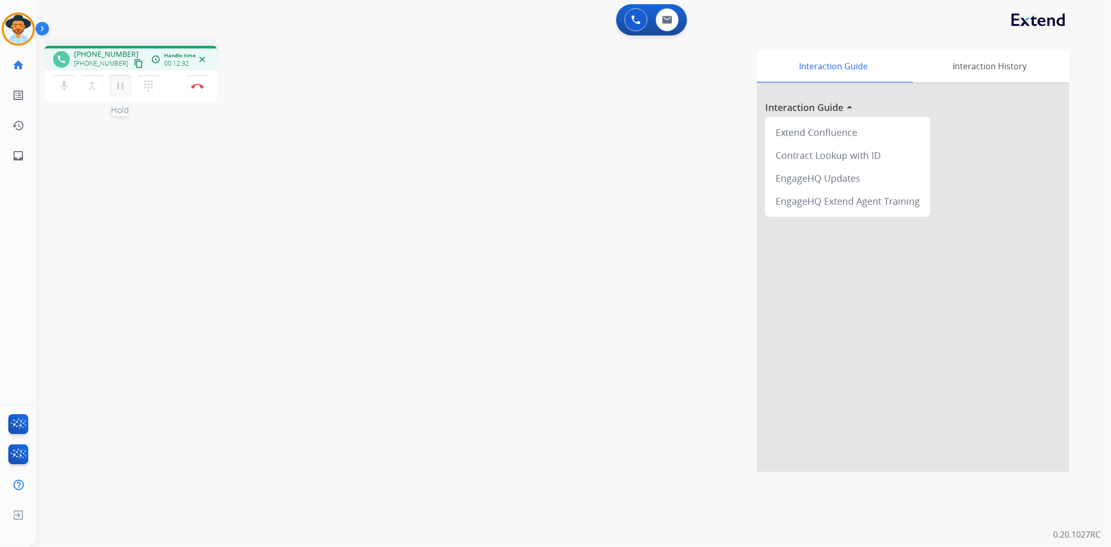
click at [121, 91] on mat-icon "pause" at bounding box center [120, 86] width 13 height 13
click at [120, 89] on mat-icon "play_arrow" at bounding box center [120, 86] width 13 height 13
click at [195, 88] on img at bounding box center [197, 85] width 13 height 5
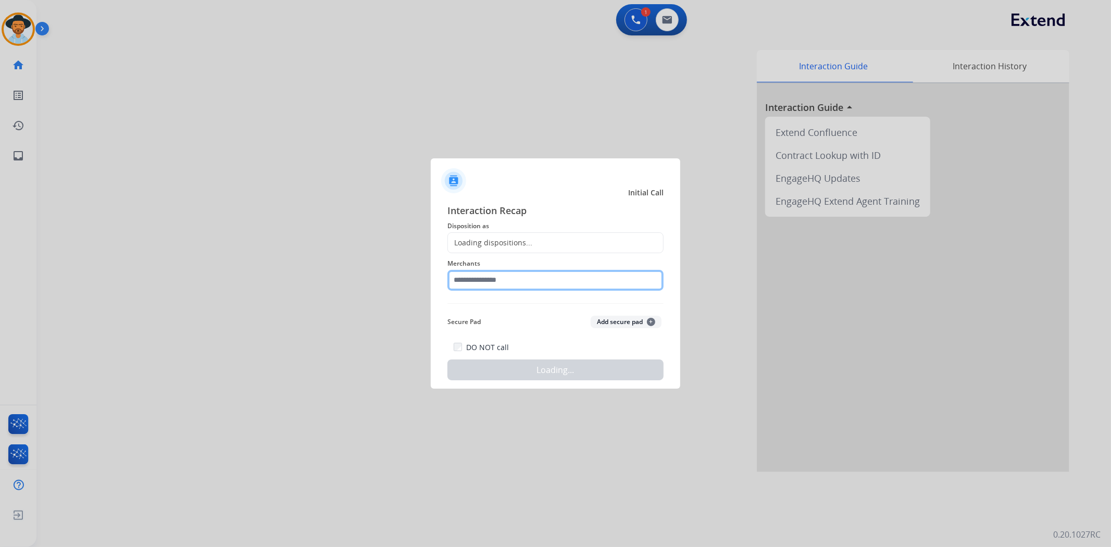
click at [516, 277] on input "text" at bounding box center [555, 280] width 216 height 21
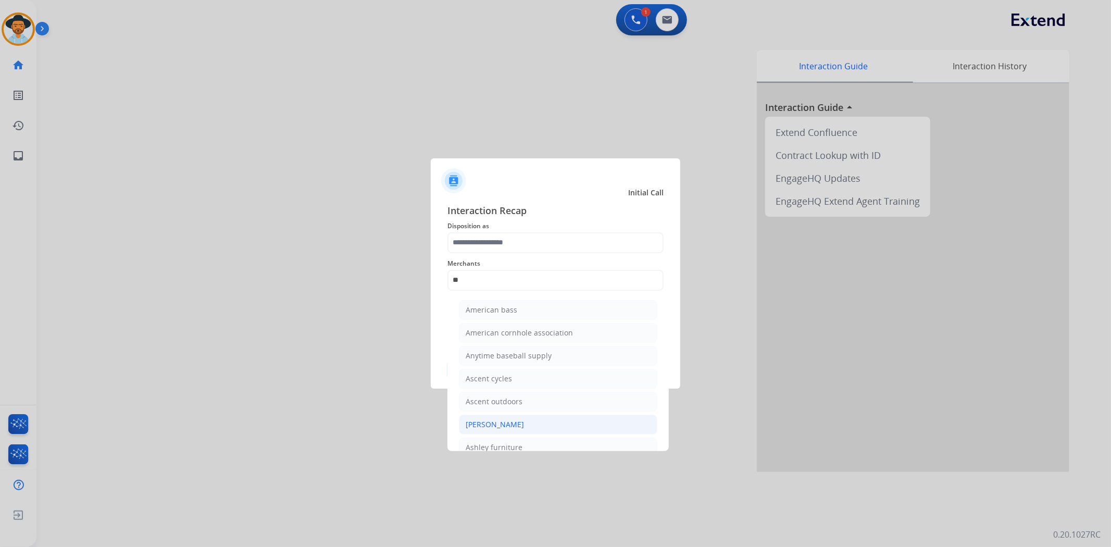
click at [540, 424] on li "[PERSON_NAME]" at bounding box center [558, 425] width 198 height 20
type input "**********"
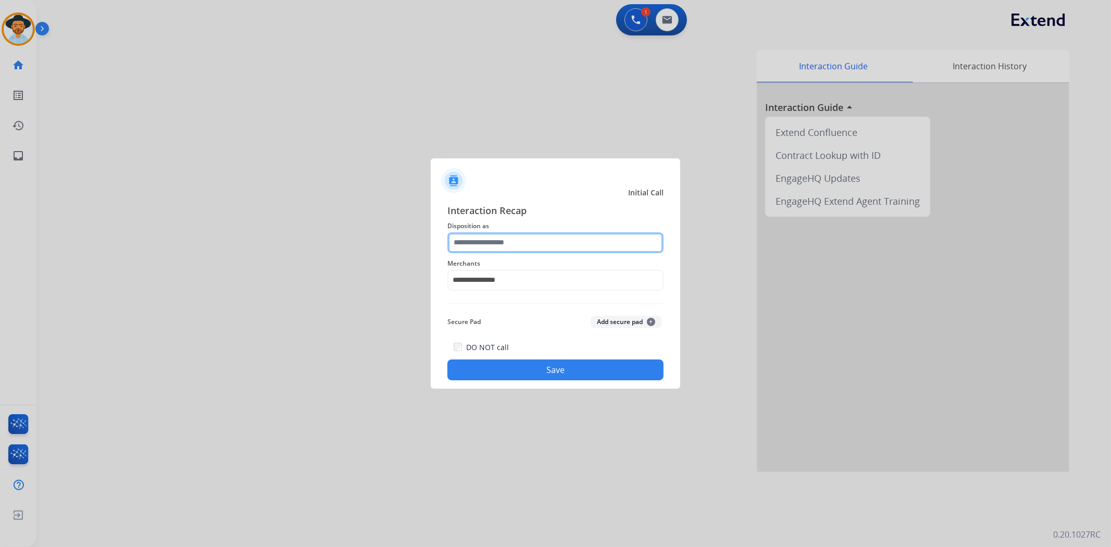
click at [504, 247] on input "text" at bounding box center [555, 242] width 216 height 21
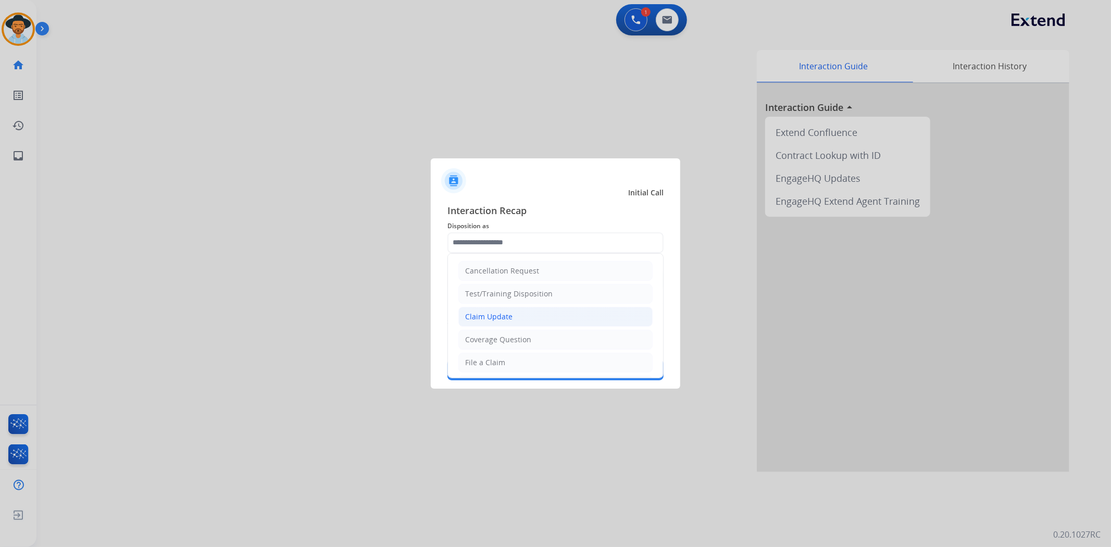
click at [518, 309] on li "Claim Update" at bounding box center [555, 317] width 194 height 20
type input "**********"
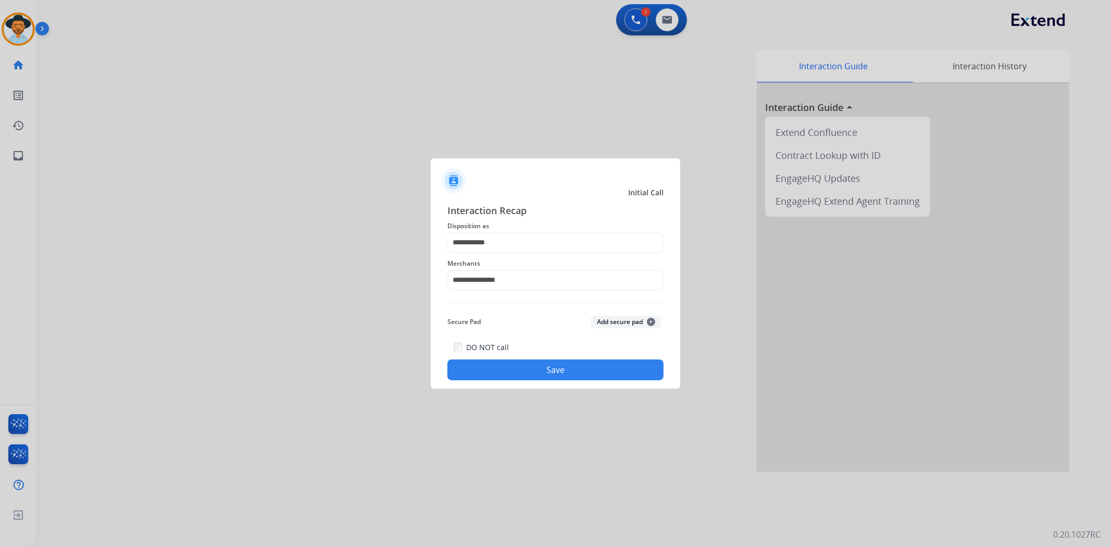
click at [545, 363] on button "Save" at bounding box center [555, 369] width 216 height 21
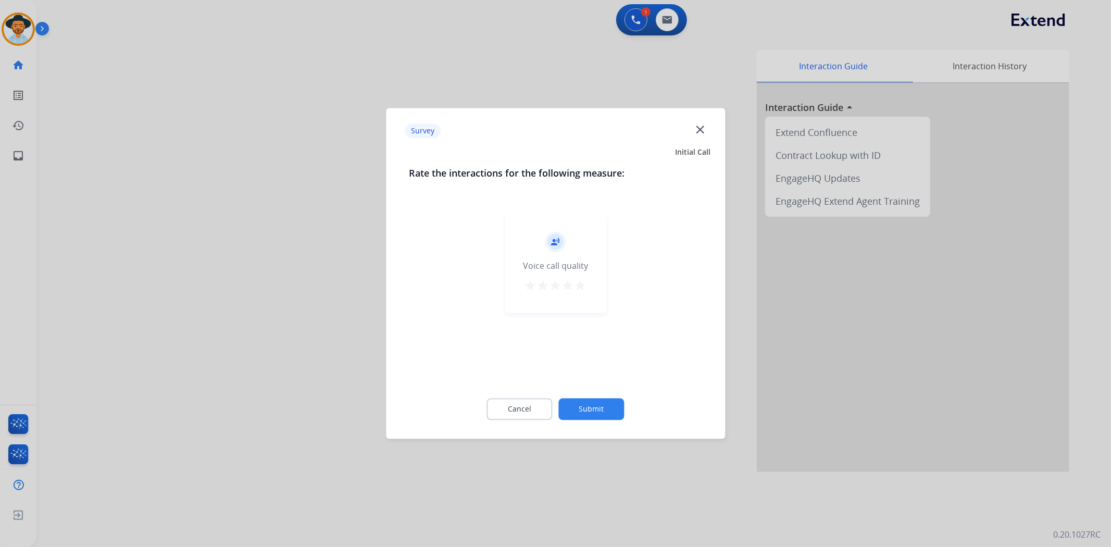
click at [587, 291] on div "record_voice_over Voice call quality star star star star star" at bounding box center [556, 263] width 102 height 99
click at [583, 285] on mat-icon "star" at bounding box center [580, 286] width 13 height 13
click at [593, 406] on button "Submit" at bounding box center [592, 409] width 66 height 22
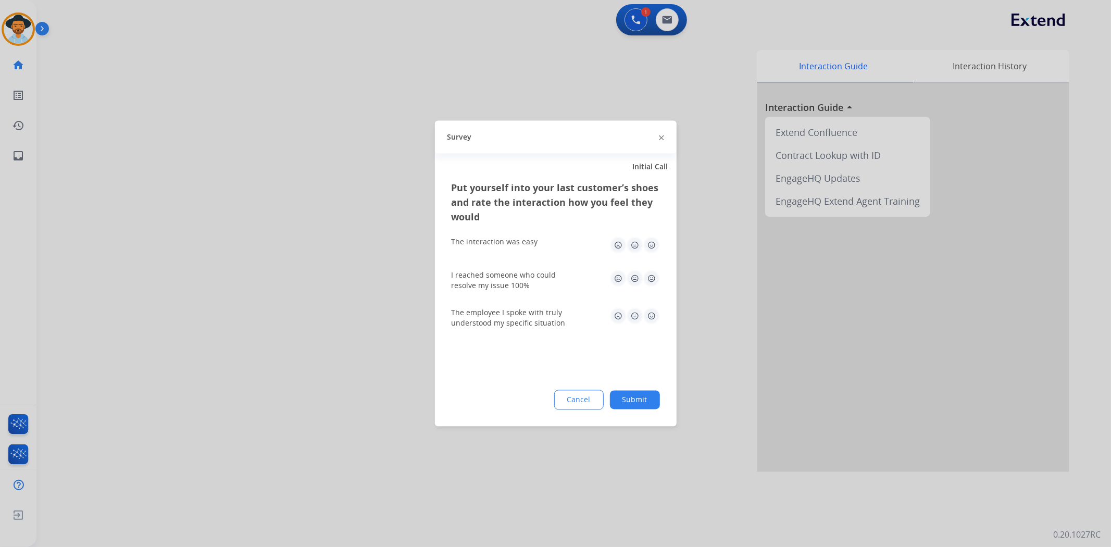
click at [659, 241] on img at bounding box center [651, 245] width 17 height 17
click at [651, 273] on img at bounding box center [651, 278] width 17 height 17
click at [653, 316] on img at bounding box center [651, 316] width 17 height 17
click at [652, 399] on button "Submit" at bounding box center [635, 400] width 50 height 19
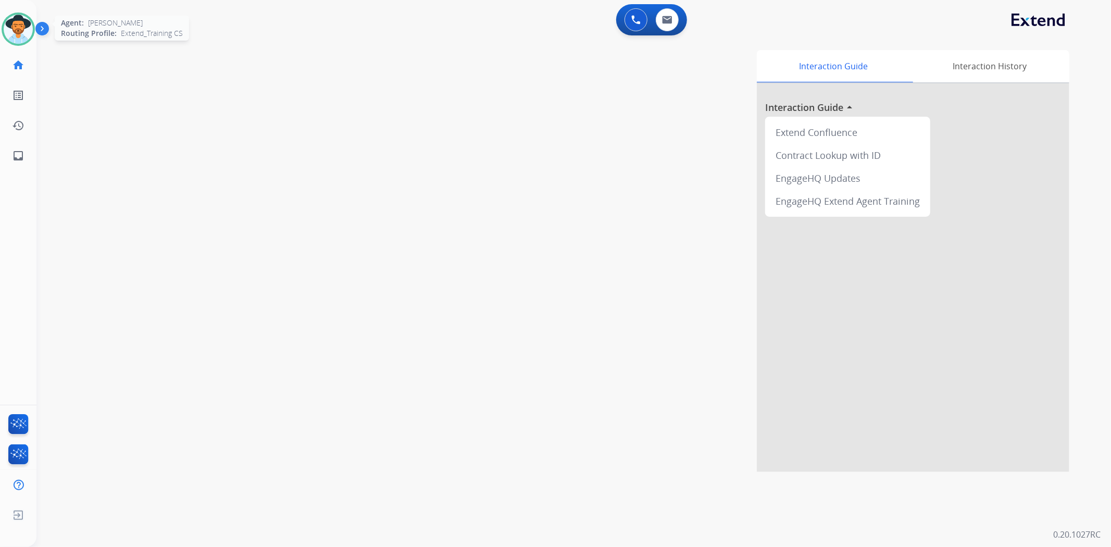
click at [22, 31] on img at bounding box center [18, 29] width 29 height 29
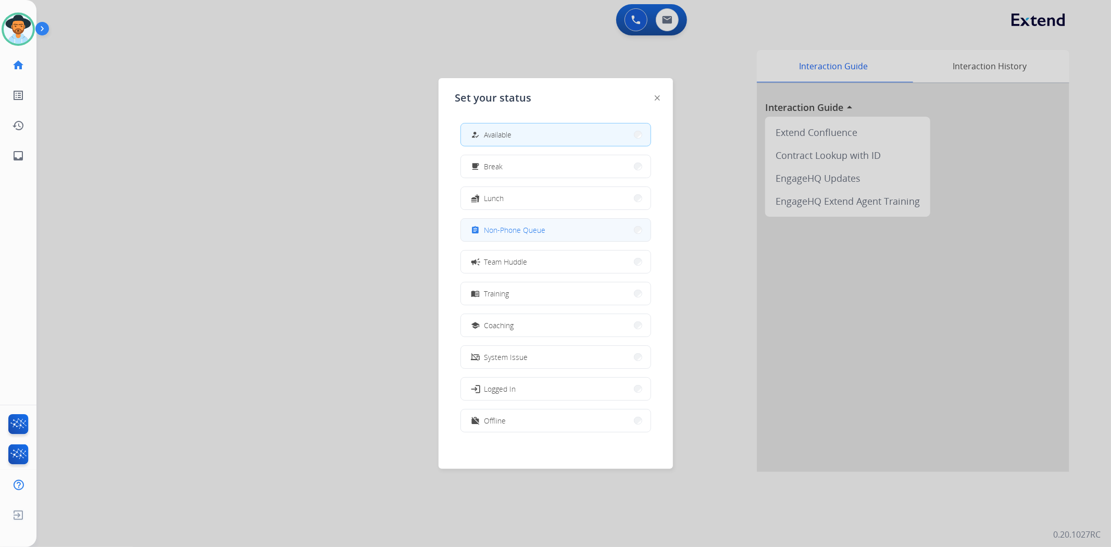
click at [576, 232] on button "assignment Non-Phone Queue" at bounding box center [556, 230] width 190 height 22
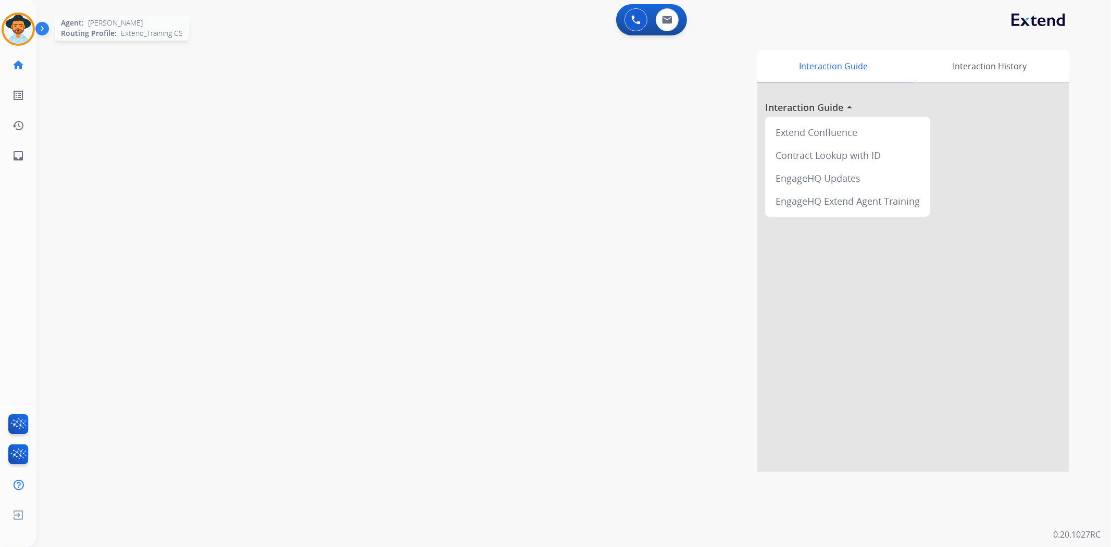
click at [5, 19] on div at bounding box center [18, 29] width 33 height 33
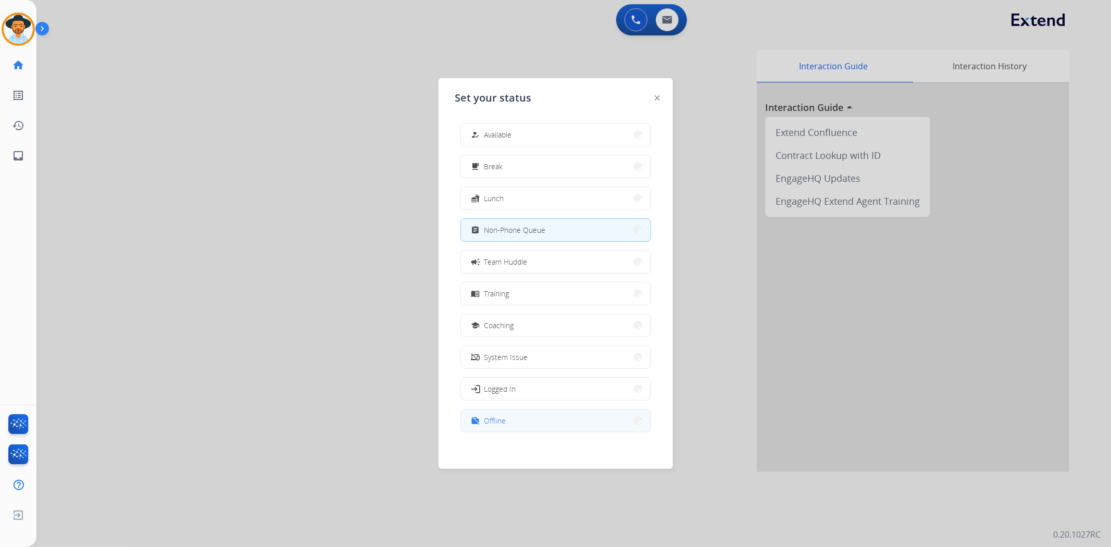
click at [519, 422] on button "work_off Offline" at bounding box center [556, 420] width 190 height 22
